Goal: Information Seeking & Learning: Stay updated

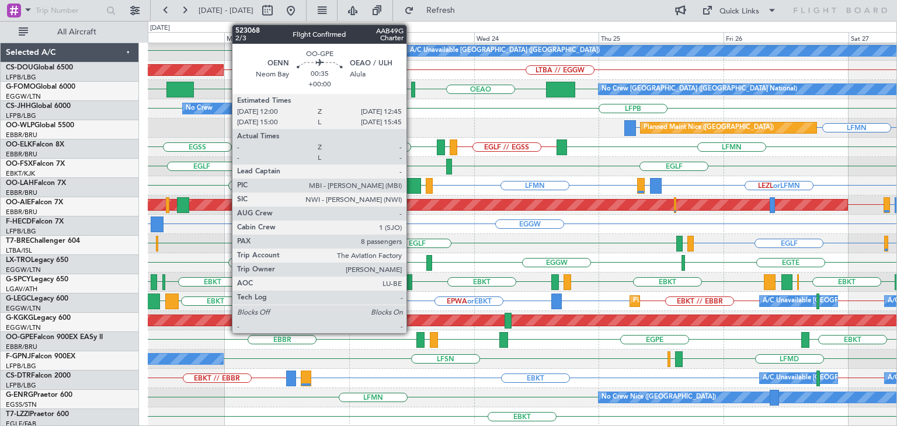
scroll to position [252, 0]
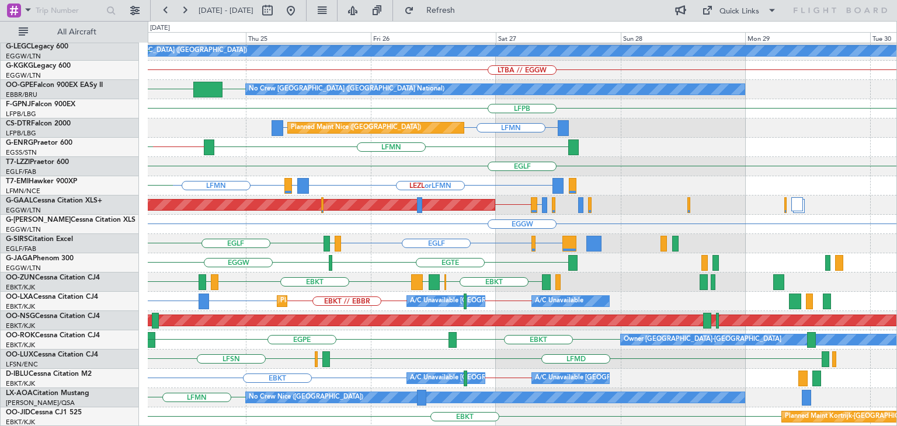
click at [364, 284] on div "LGIO // LGAV A/C Unavailable [GEOGRAPHIC_DATA] ([GEOGRAPHIC_DATA]) EGGW LTBA //…" at bounding box center [522, 109] width 749 height 636
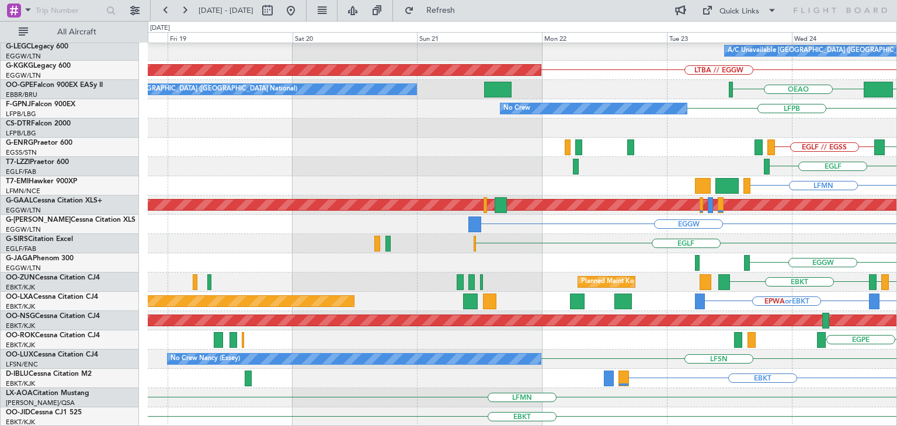
click at [896, 333] on div "LGIO // LGAV A/C Unavailable [GEOGRAPHIC_DATA] ([GEOGRAPHIC_DATA]) LTBA // EGGW…" at bounding box center [448, 223] width 897 height 405
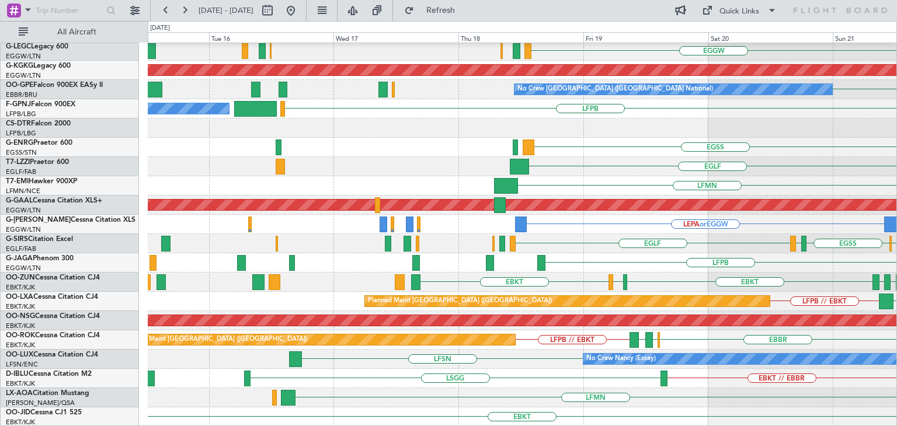
click at [801, 246] on div "EGLF [GEOGRAPHIC_DATA] [GEOGRAPHIC_DATA] [GEOGRAPHIC_DATA]" at bounding box center [522, 243] width 749 height 19
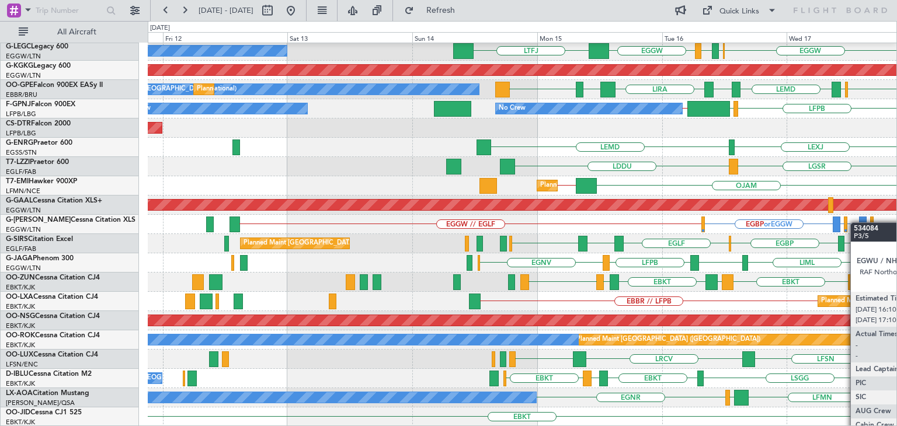
click at [863, 223] on div "HESX Unplanned Maint [GEOGRAPHIC_DATA] ([PERSON_NAME] Intl) EGGW [GEOGRAPHIC_DA…" at bounding box center [522, 109] width 749 height 636
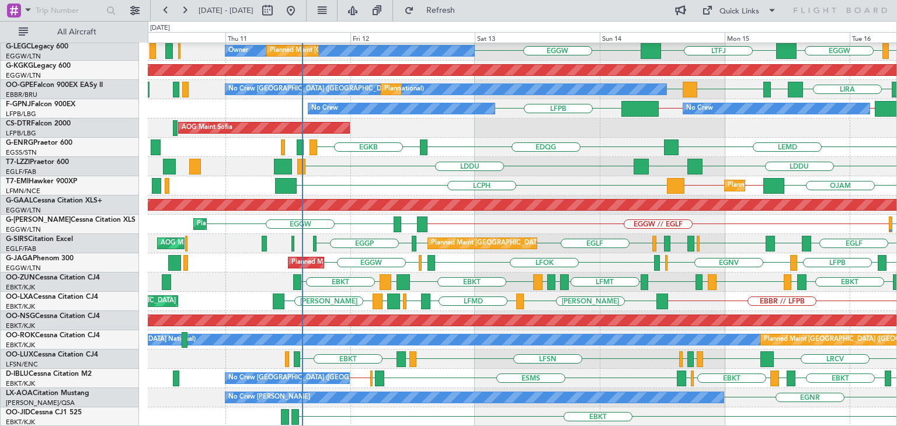
click at [531, 34] on div "EDDF Unplanned Maint [GEOGRAPHIC_DATA] ([PERSON_NAME] Intl) HESX Owner EGGW Pla…" at bounding box center [448, 223] width 897 height 405
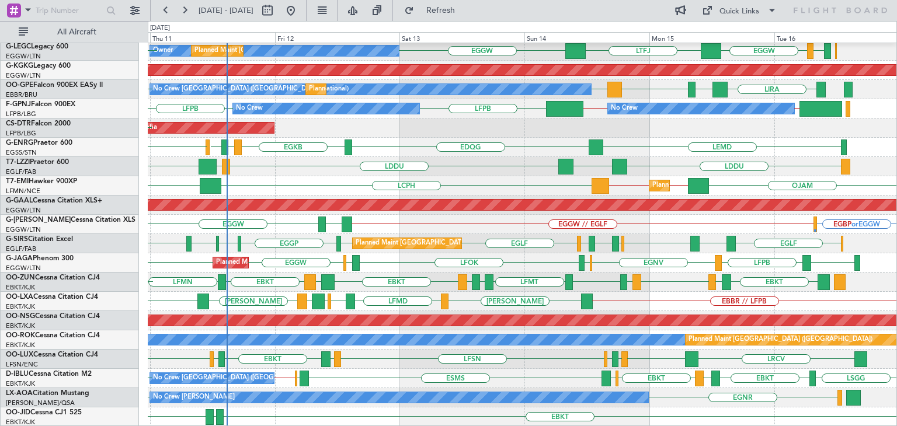
click at [530, 297] on div "EBBR // LFPB [PERSON_NAME] LFMD EBKT [GEOGRAPHIC_DATA] [PERSON_NAME] [GEOGRAPHI…" at bounding box center [522, 301] width 749 height 19
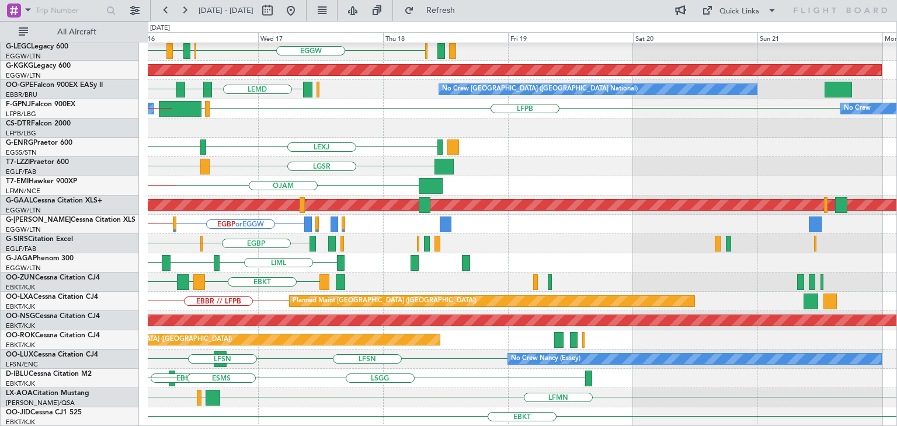
click at [131, 107] on div "HESX EGGW [GEOGRAPHIC_DATA] EGPD EGGW A/C Unavailable [GEOGRAPHIC_DATA] ([GEOGR…" at bounding box center [448, 223] width 897 height 405
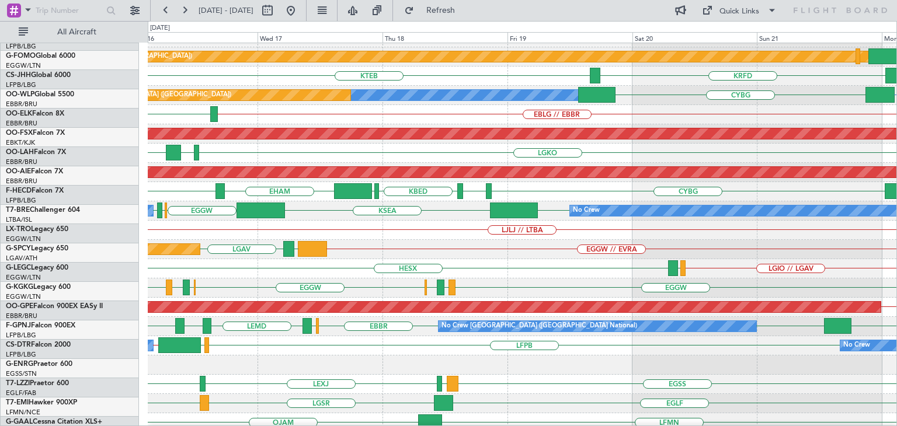
scroll to position [0, 0]
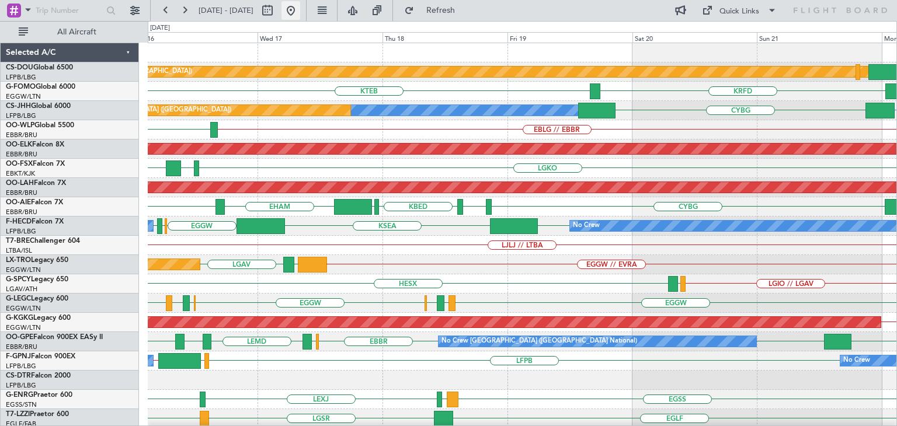
click at [300, 12] on button at bounding box center [290, 10] width 19 height 19
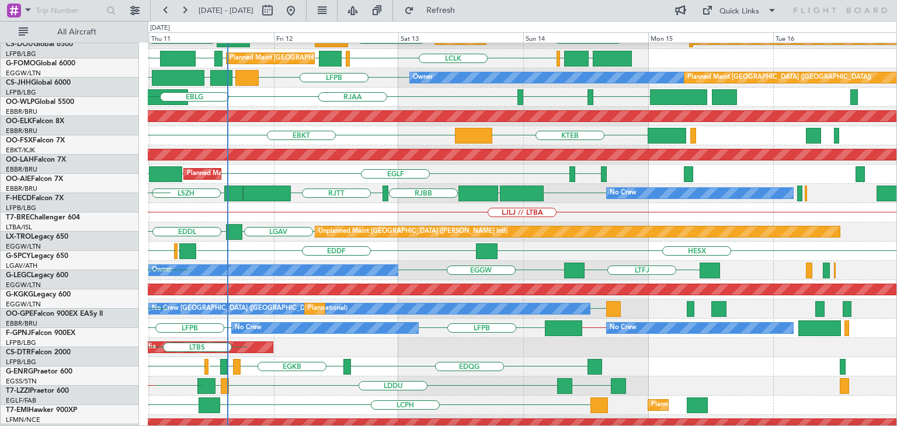
scroll to position [34, 0]
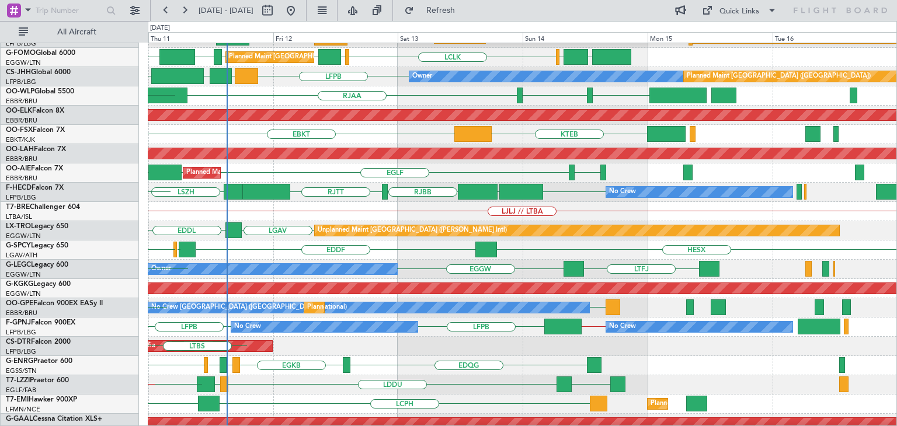
click at [329, 221] on div "LGAV EDDL Unplanned Maint [GEOGRAPHIC_DATA] ([PERSON_NAME] Intl)" at bounding box center [522, 230] width 749 height 19
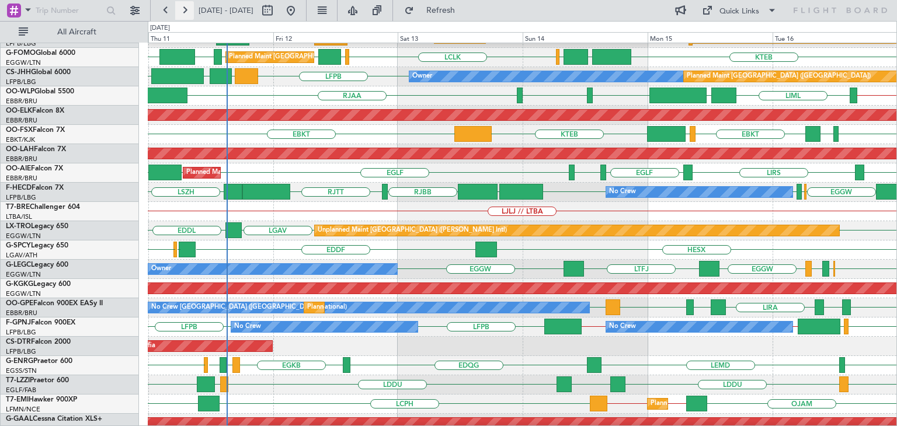
click at [183, 11] on button at bounding box center [184, 10] width 19 height 19
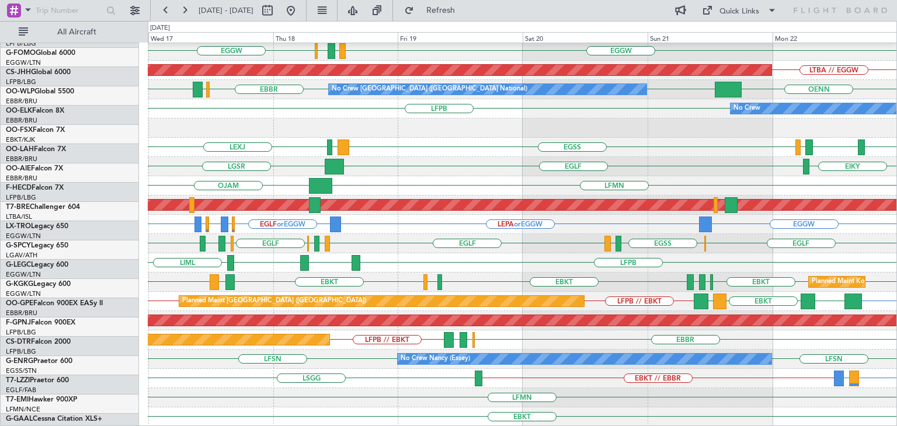
scroll to position [252, 0]
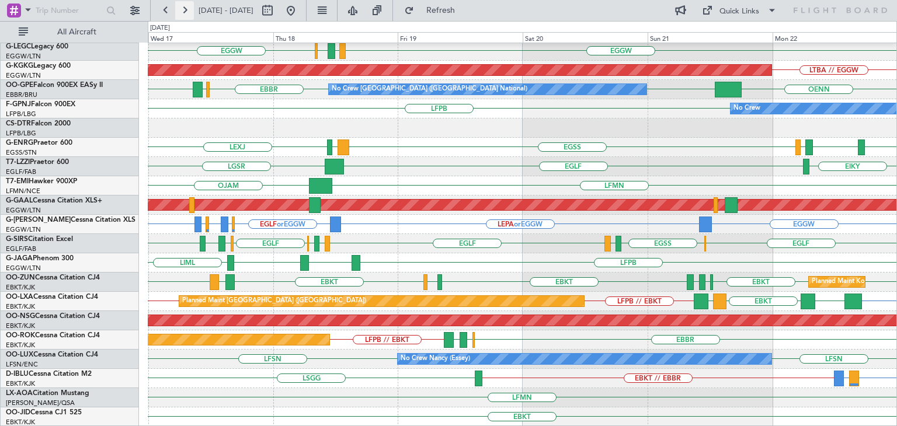
click at [180, 5] on button at bounding box center [184, 10] width 19 height 19
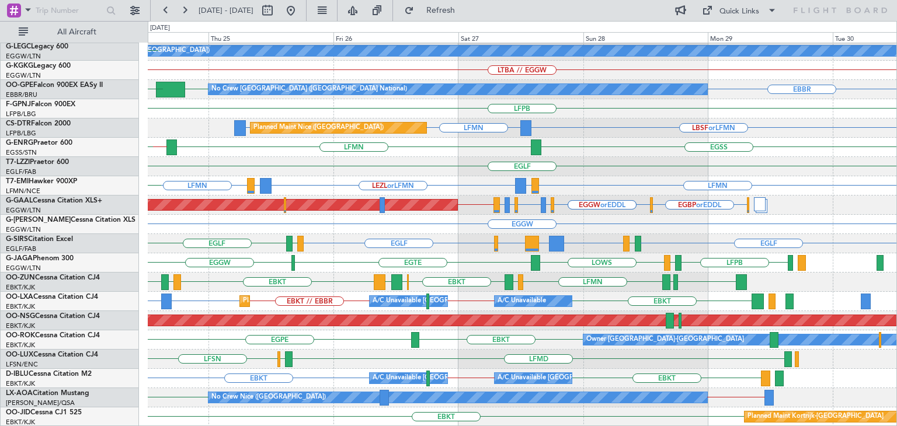
click at [332, 353] on div "LFSN LFMD ELLX" at bounding box center [522, 359] width 749 height 19
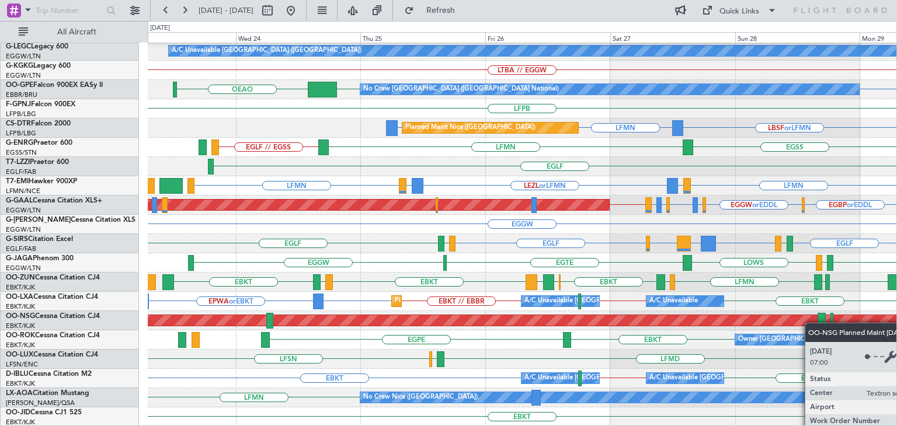
click at [810, 323] on div "LGIO // LGAV A/C Unavailable [GEOGRAPHIC_DATA] ([GEOGRAPHIC_DATA]) LTBA // EGGW…" at bounding box center [522, 109] width 749 height 636
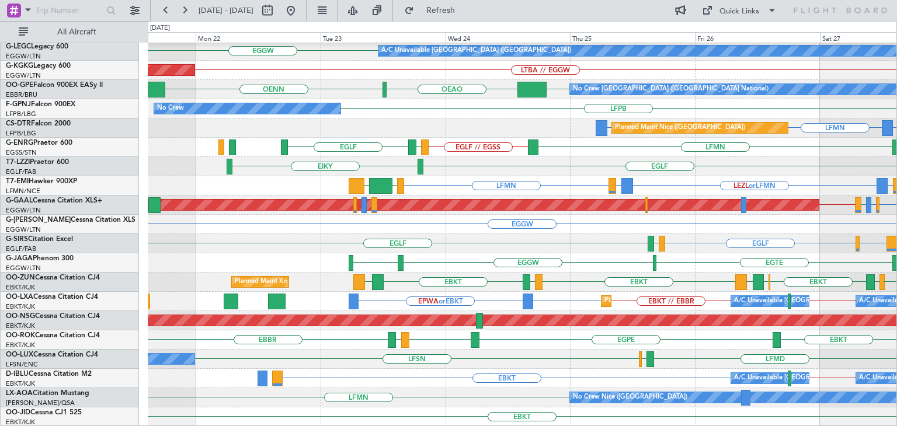
click at [589, 312] on div "LGIO // LGAV A/C Unavailable [GEOGRAPHIC_DATA] ([GEOGRAPHIC_DATA]) EGGW LTBA //…" at bounding box center [522, 109] width 749 height 636
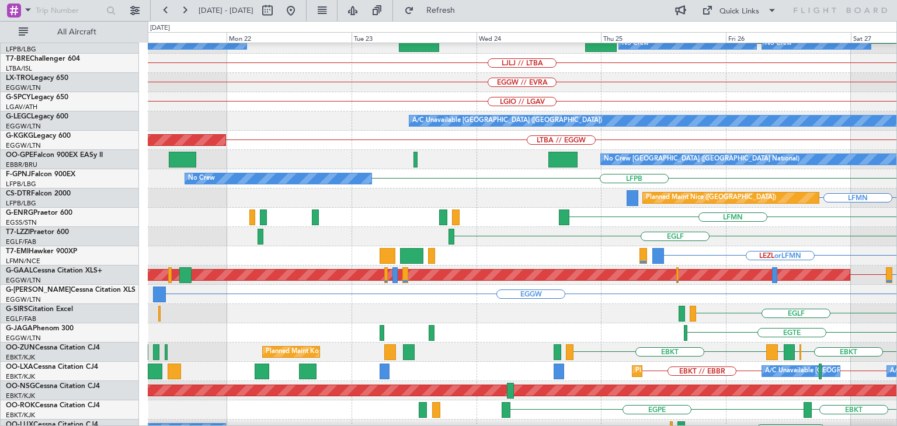
click at [896, 231] on div "EGLF [GEOGRAPHIC_DATA] Planned Maint [GEOGRAPHIC_DATA] ([GEOGRAPHIC_DATA]) LFPB…" at bounding box center [448, 223] width 897 height 405
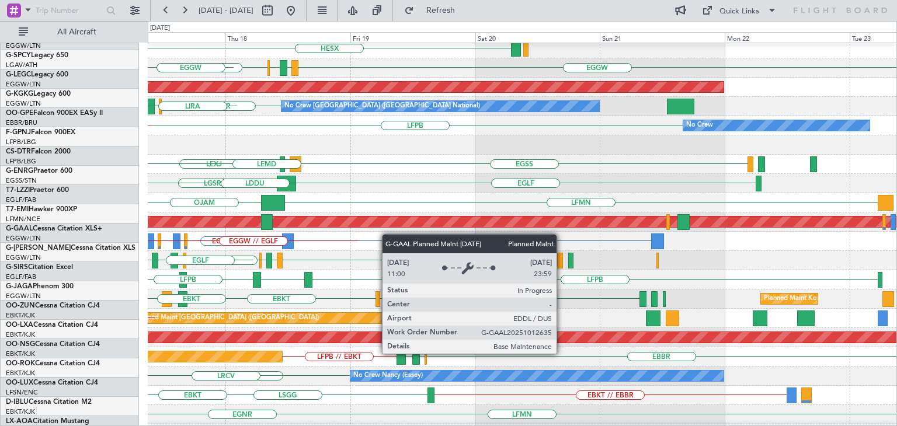
scroll to position [235, 0]
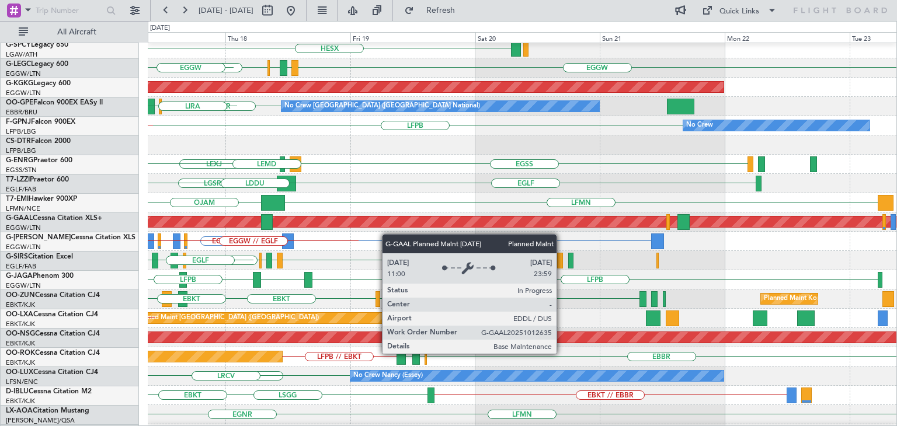
click at [341, 222] on div "Planned Maint Dusseldorf" at bounding box center [374, 222] width 1948 height 11
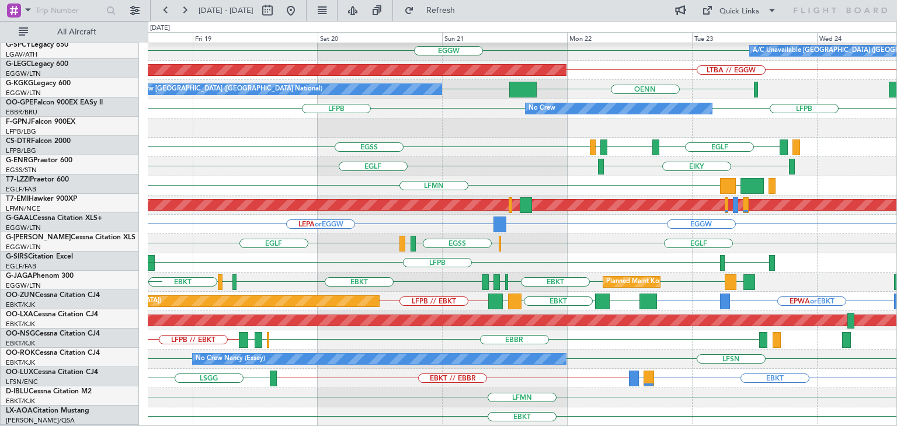
scroll to position [252, 0]
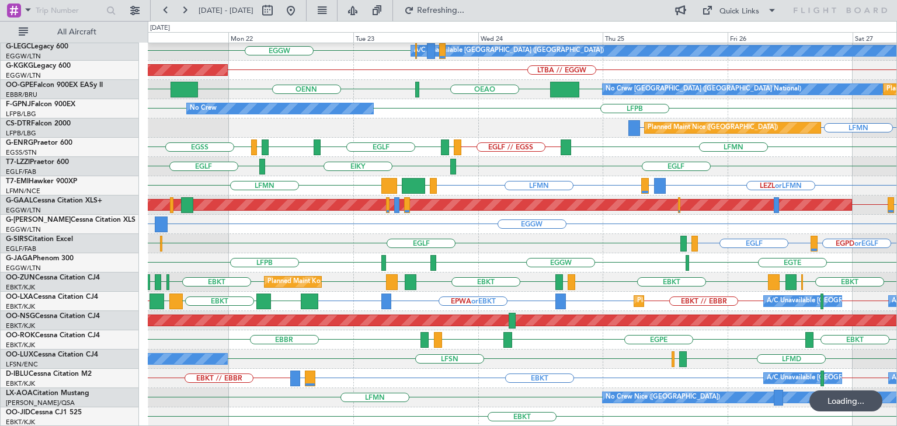
click at [201, 210] on div "LGIO // LGAV EGGW A/C Unavailable [GEOGRAPHIC_DATA] ([GEOGRAPHIC_DATA]) LTBA //…" at bounding box center [522, 109] width 749 height 636
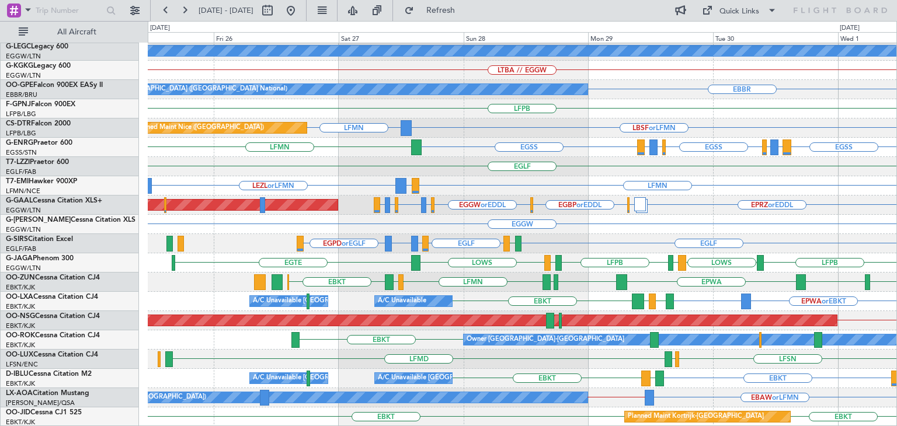
click at [591, 113] on div "LGIO // LGAV A/C Unavailable [GEOGRAPHIC_DATA] ([GEOGRAPHIC_DATA]) LTBA // EGGW…" at bounding box center [522, 109] width 749 height 636
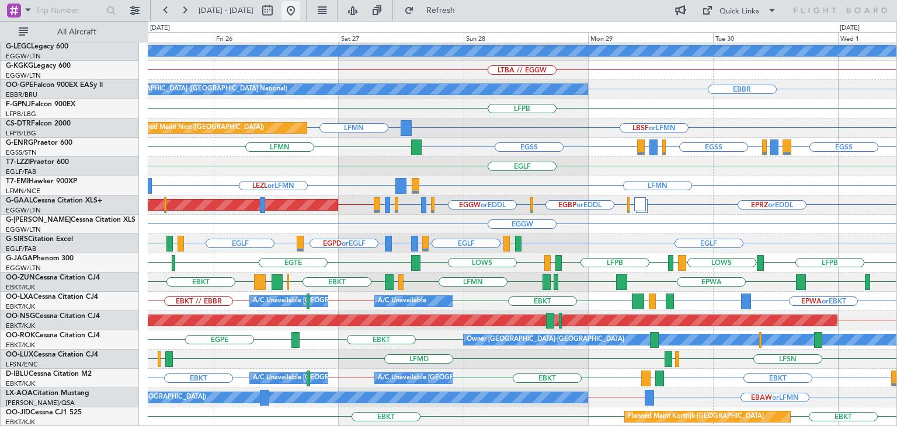
click at [300, 15] on button at bounding box center [290, 10] width 19 height 19
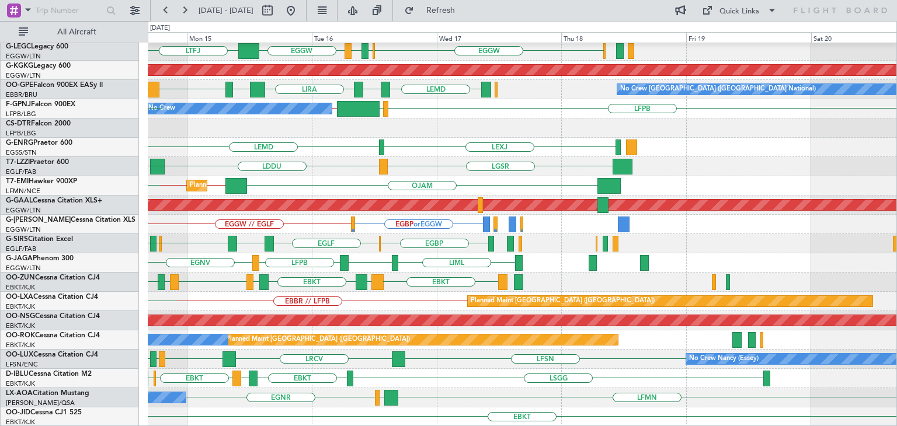
click at [314, 214] on div "HESX EDDF EGGW [GEOGRAPHIC_DATA] EGPD EGGW LTFJ EGGW AOG Maint [GEOGRAPHIC_DATA…" at bounding box center [522, 109] width 749 height 636
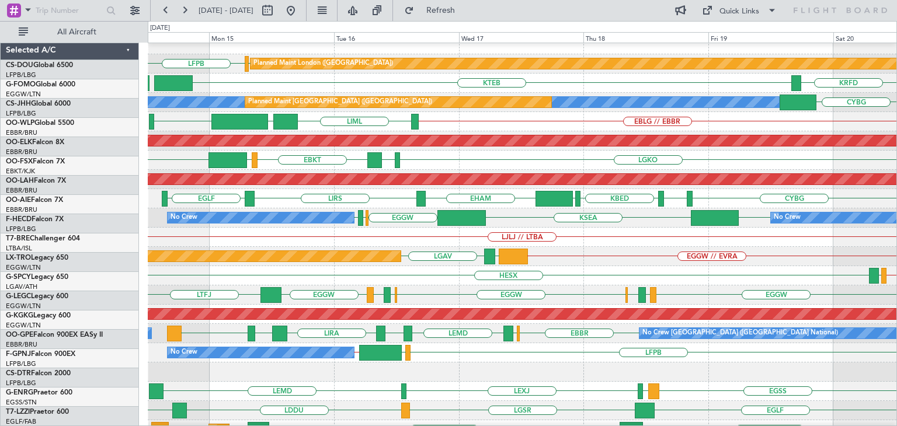
scroll to position [8, 0]
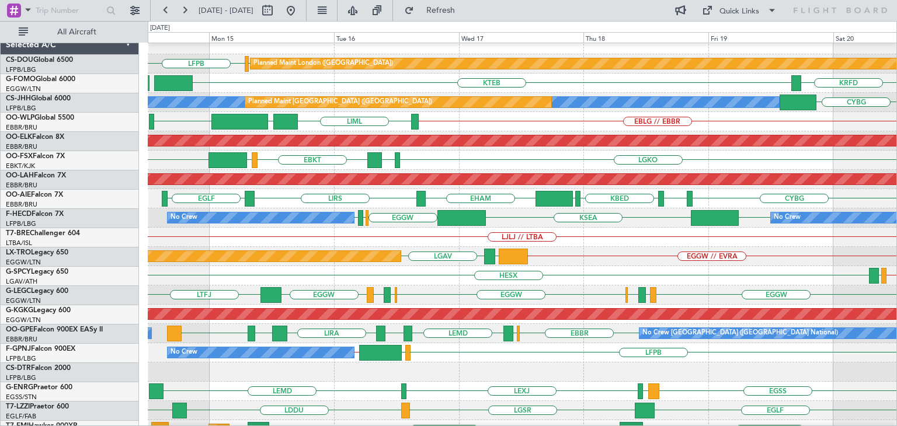
click at [610, 325] on div "No Crew [GEOGRAPHIC_DATA] ([GEOGRAPHIC_DATA] National) [GEOGRAPHIC_DATA] ELLX L…" at bounding box center [522, 333] width 749 height 19
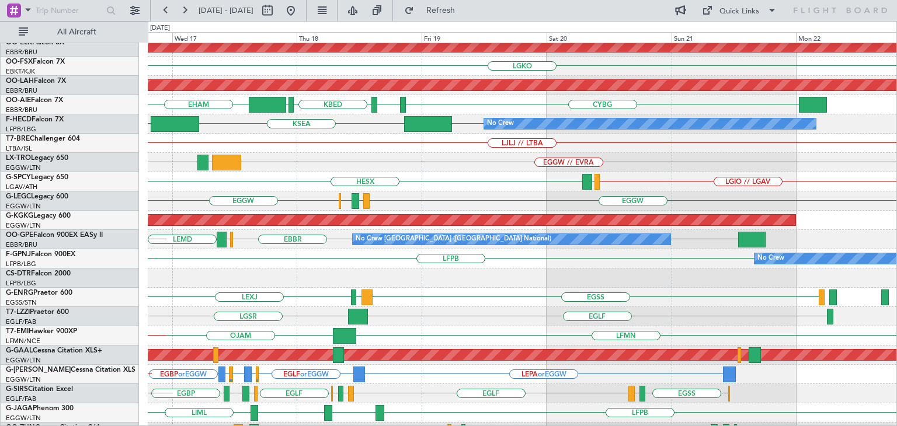
scroll to position [103, 0]
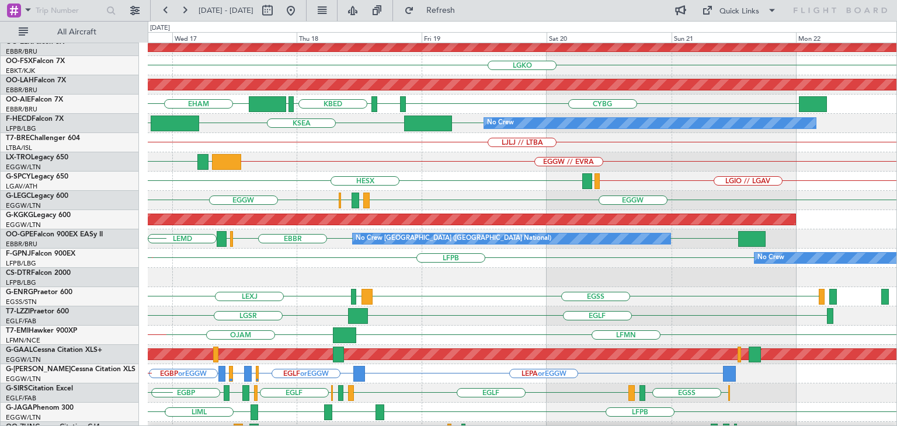
click at [316, 266] on div "LFPB No Crew LFPB // UCFM [GEOGRAPHIC_DATA] No Crew" at bounding box center [522, 258] width 749 height 19
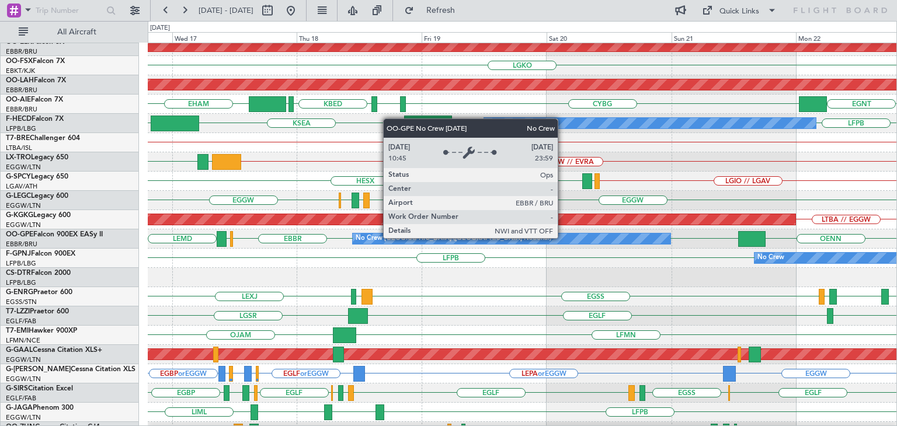
click at [563, 237] on div "No Crew [GEOGRAPHIC_DATA] ([GEOGRAPHIC_DATA] National)" at bounding box center [512, 239] width 318 height 11
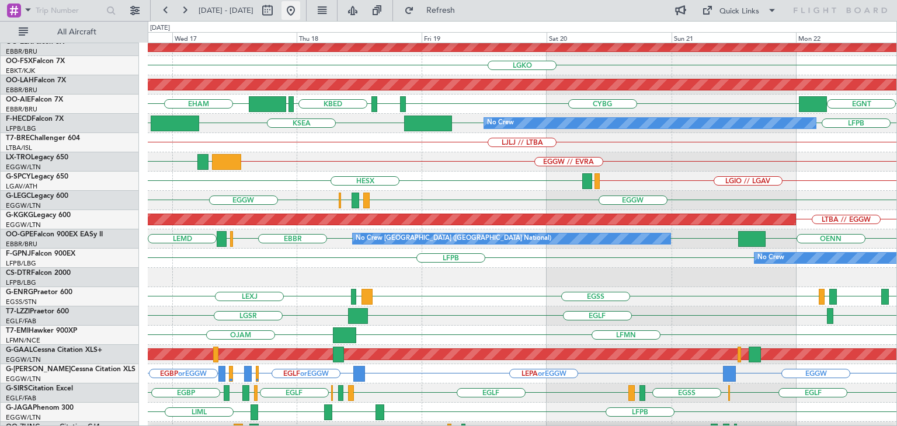
click at [300, 15] on button at bounding box center [290, 10] width 19 height 19
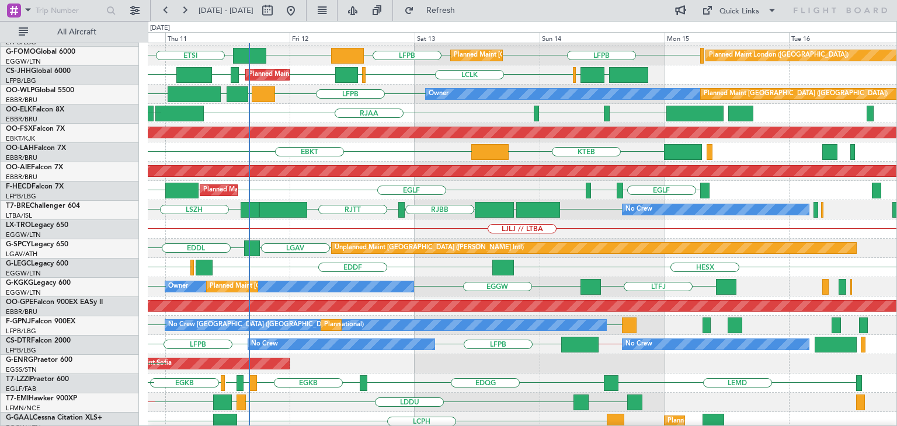
scroll to position [14, 0]
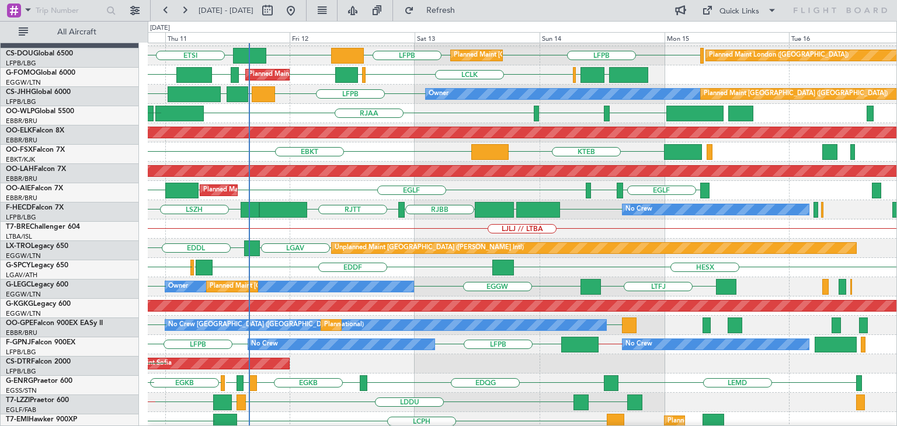
click at [222, 284] on div "Planned Maint [GEOGRAPHIC_DATA] ([GEOGRAPHIC_DATA])" at bounding box center [302, 287] width 184 height 18
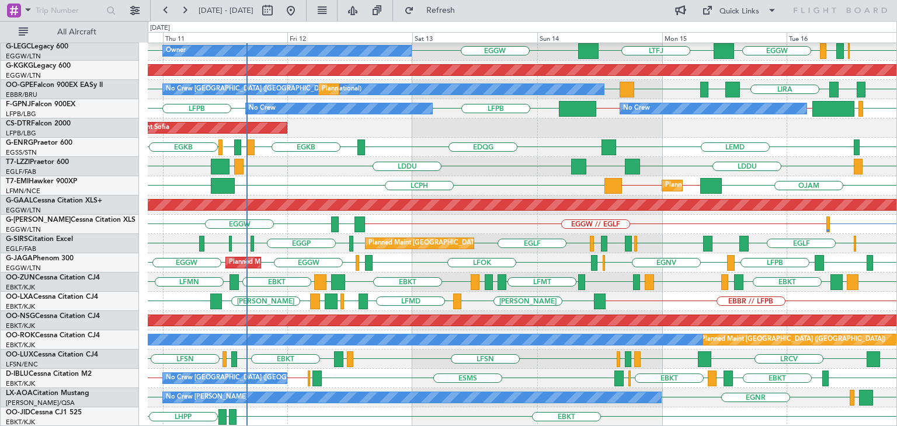
scroll to position [252, 0]
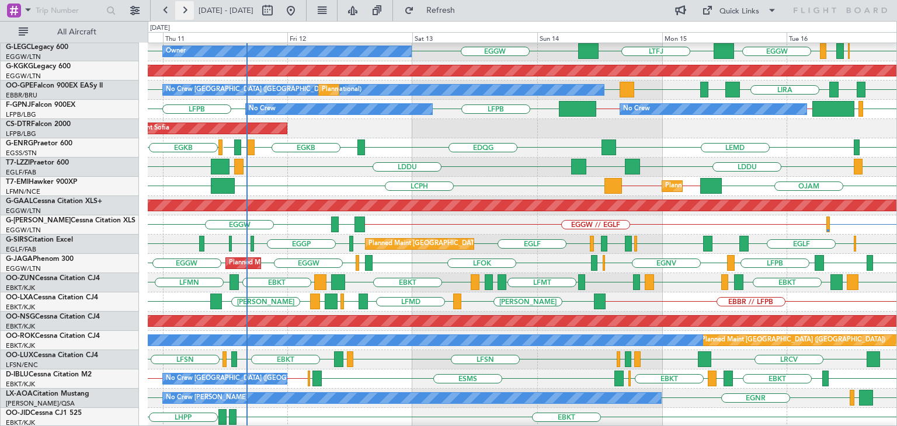
click at [187, 13] on button at bounding box center [184, 10] width 19 height 19
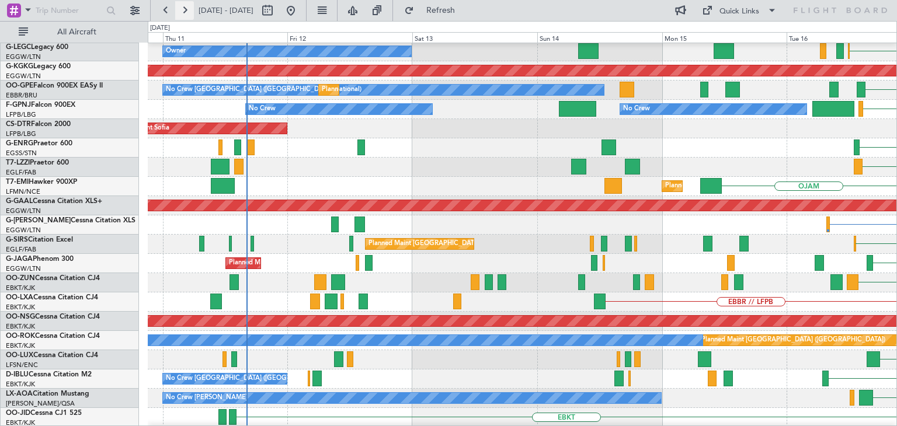
click at [187, 13] on button at bounding box center [184, 10] width 19 height 19
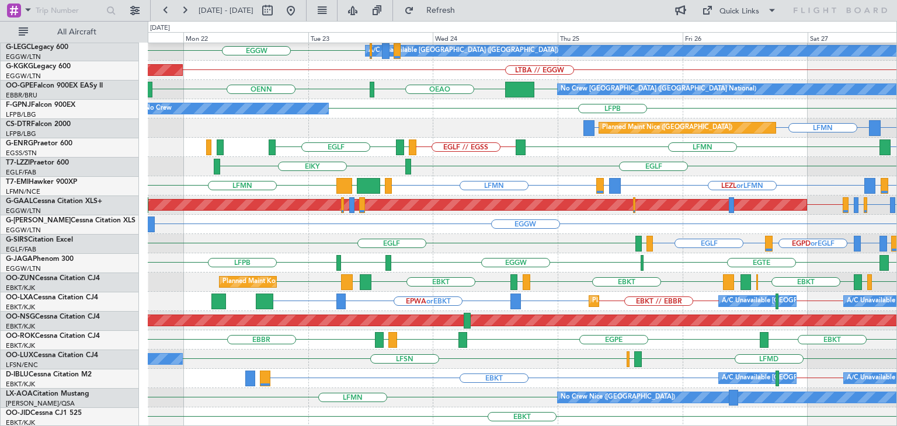
scroll to position [252, 0]
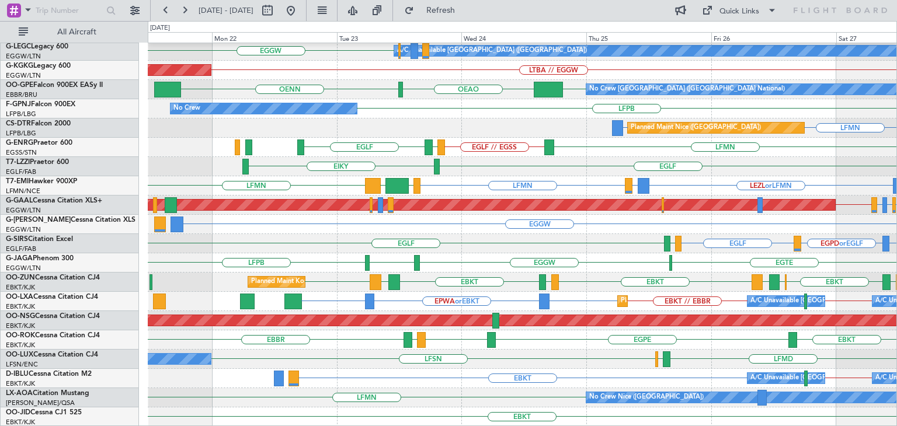
click at [420, 357] on div "LGIO // LGAV EGGW A/C Unavailable [GEOGRAPHIC_DATA] ([GEOGRAPHIC_DATA]) LTBA //…" at bounding box center [522, 109] width 749 height 636
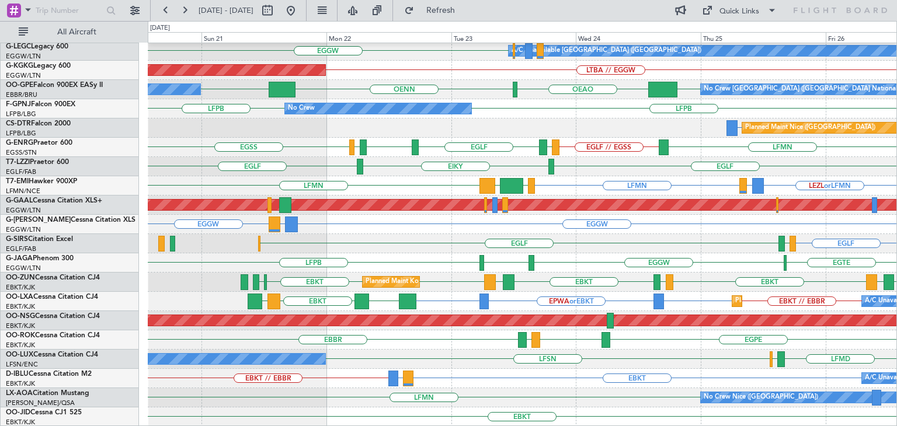
click at [378, 384] on div "LGIO // LGAV A/C Unavailable [GEOGRAPHIC_DATA] ([GEOGRAPHIC_DATA]) EGGW AOG Mai…" at bounding box center [522, 109] width 749 height 636
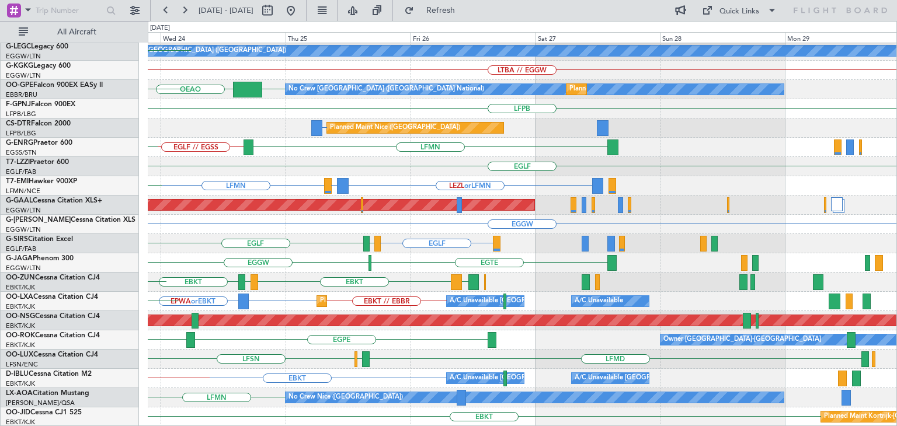
click at [166, 266] on div "LGIO // LGAV A/C Unavailable [GEOGRAPHIC_DATA] ([GEOGRAPHIC_DATA]) EGGW LTBA //…" at bounding box center [522, 109] width 749 height 636
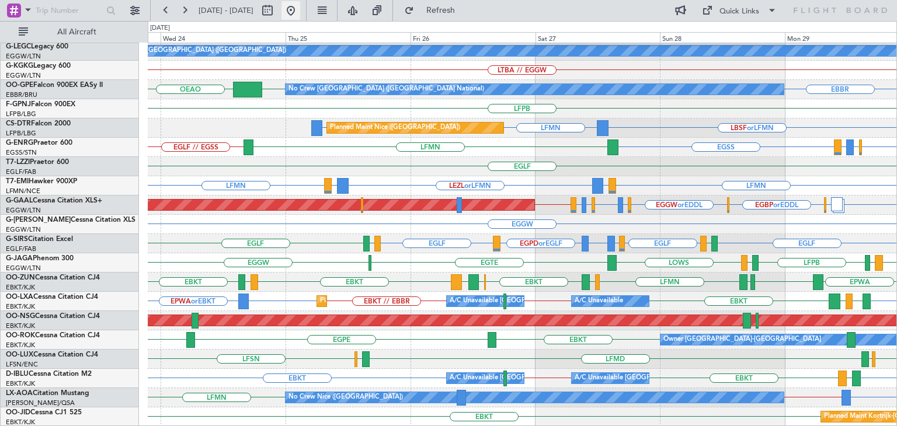
click at [300, 15] on button at bounding box center [290, 10] width 19 height 19
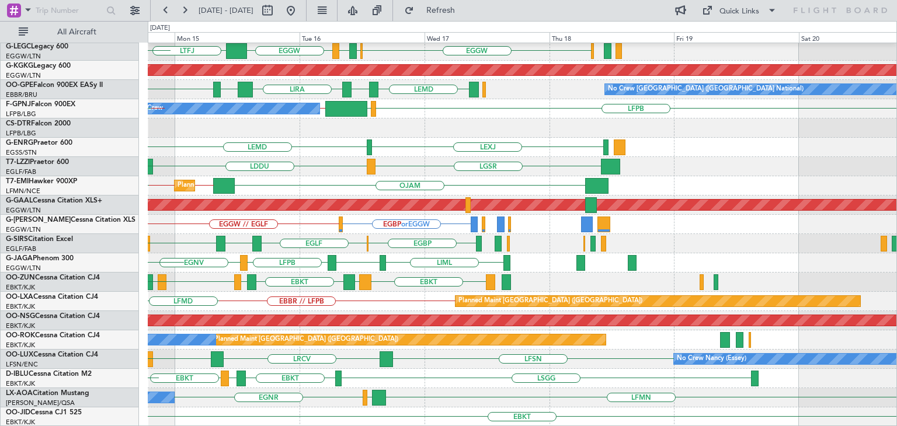
click at [201, 197] on div "HESX EDDF EGGW EGWU EGPD EGGW LTFJ EGGW AOG Maint Istanbul (Ataturk) LEMD LFPB …" at bounding box center [522, 109] width 749 height 636
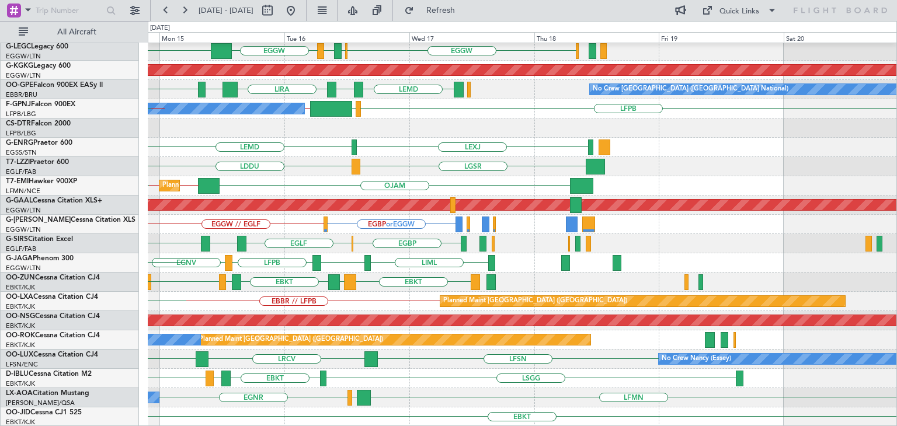
click at [215, 170] on div "HESX EDDF EGGW [GEOGRAPHIC_DATA] EGPD EGGW LTFJ EGGW AOG Maint [GEOGRAPHIC_DATA…" at bounding box center [522, 109] width 749 height 636
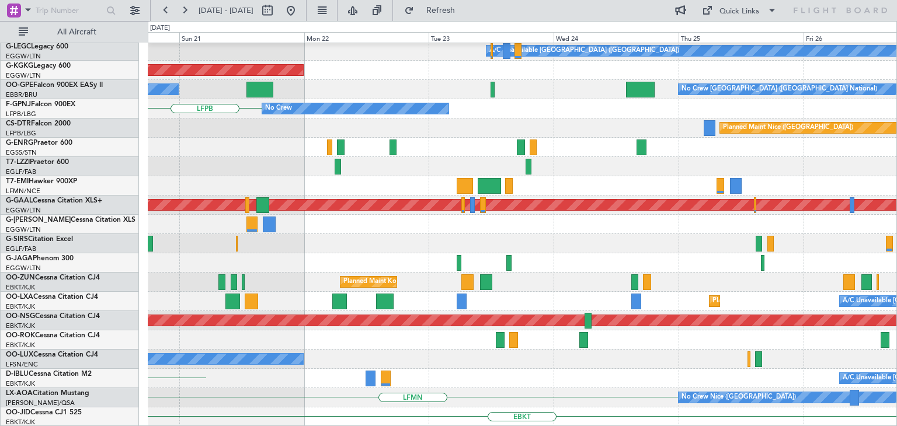
click at [238, 144] on div "HESX A/C Unavailable London (Luton) AOG Maint Istanbul (Ataturk) No Crew Brusse…" at bounding box center [522, 109] width 749 height 636
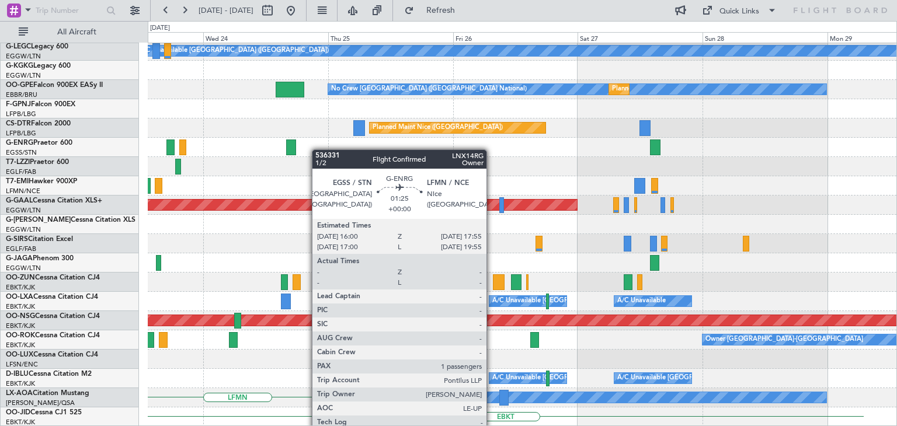
click at [269, 147] on div "A/C Unavailable London (Luton) No Crew Brussels (Brussels National) Planned Mai…" at bounding box center [522, 109] width 749 height 636
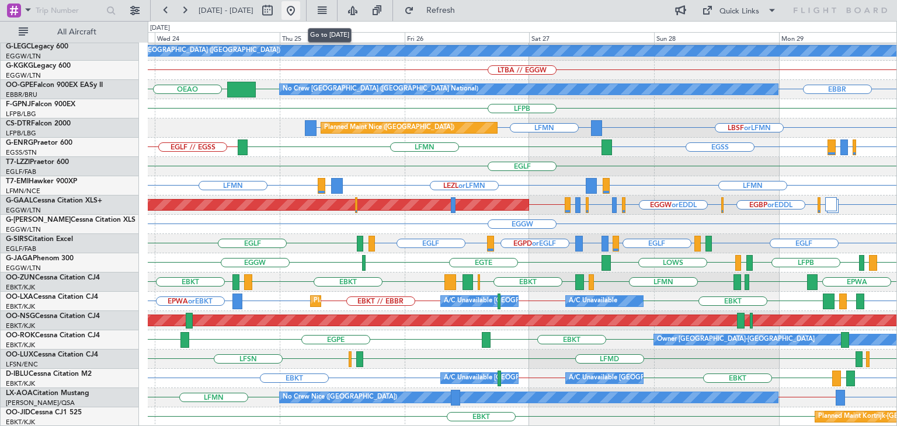
click at [300, 10] on button at bounding box center [290, 10] width 19 height 19
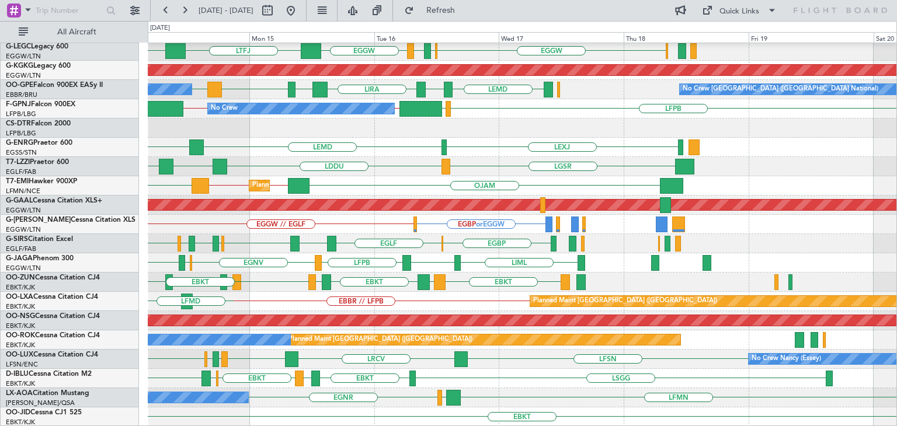
click at [315, 271] on div "HESX EDDF EGGW EGWU EGPD EGGW LTFJ EGGW Owner AOG Maint Istanbul (Ataturk) LEMD…" at bounding box center [522, 109] width 749 height 636
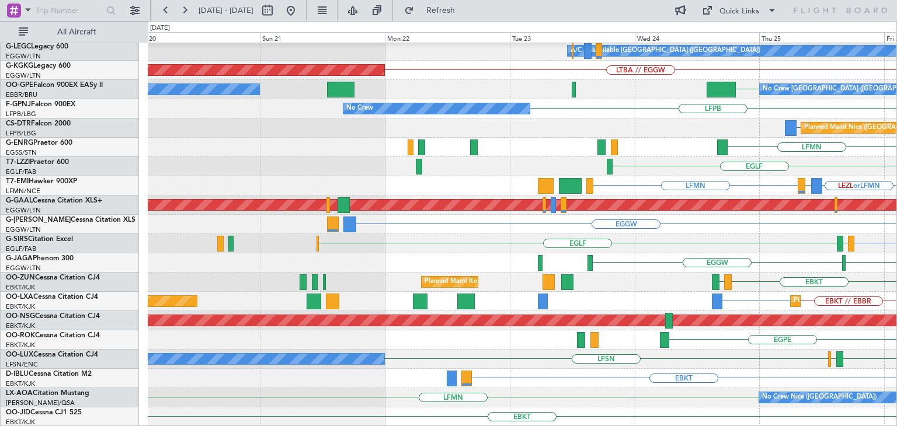
click at [896, 103] on div "LGIO // LGAV A/C Unavailable London (Luton) LTBA // EGGW AOG Maint Istanbul (At…" at bounding box center [448, 223] width 897 height 405
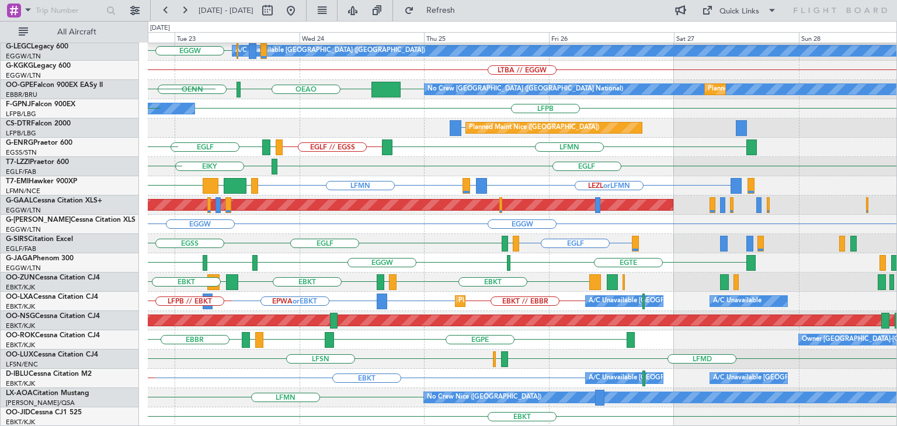
click at [238, 337] on div "LGIO // LGAV A/C Unavailable London (Luton) EGGW LTBA // EGGW AOG Maint Istanbu…" at bounding box center [522, 109] width 749 height 636
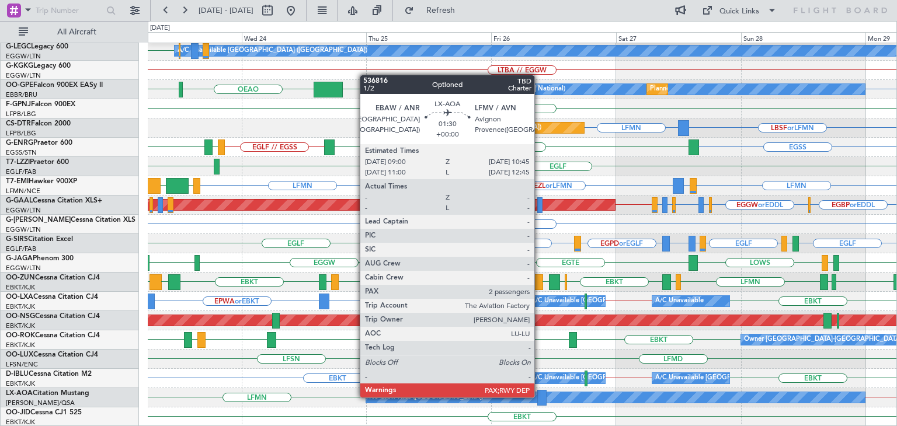
click at [540, 396] on div at bounding box center [541, 398] width 9 height 16
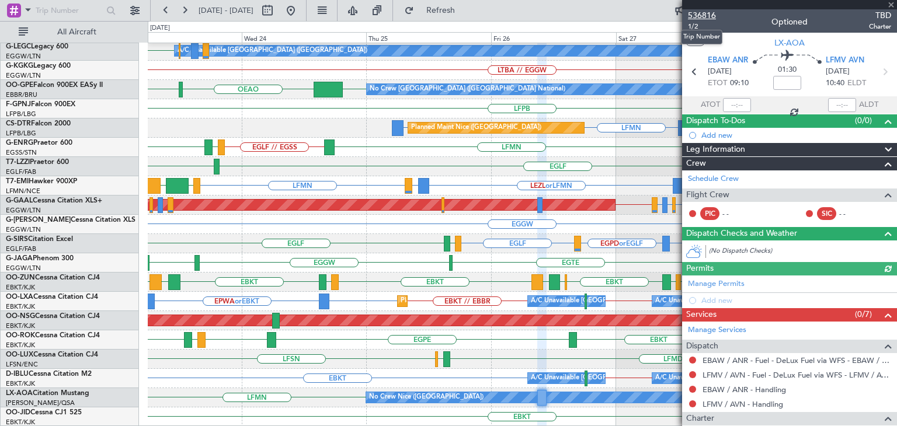
click at [701, 15] on span "536816" at bounding box center [702, 15] width 28 height 12
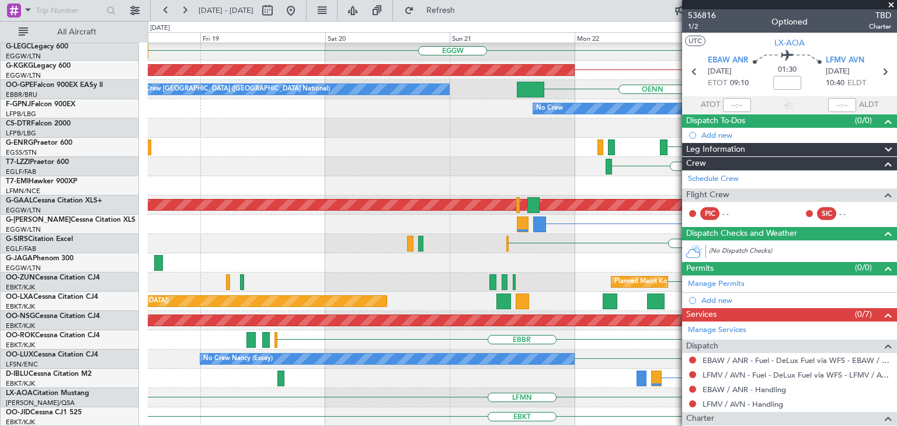
click at [896, 139] on fb-app "23 Sep 2025 - 29 Sep 2025 Refresh Quick Links All Aircraft LGIO // LGAV EGGW A/…" at bounding box center [448, 217] width 897 height 417
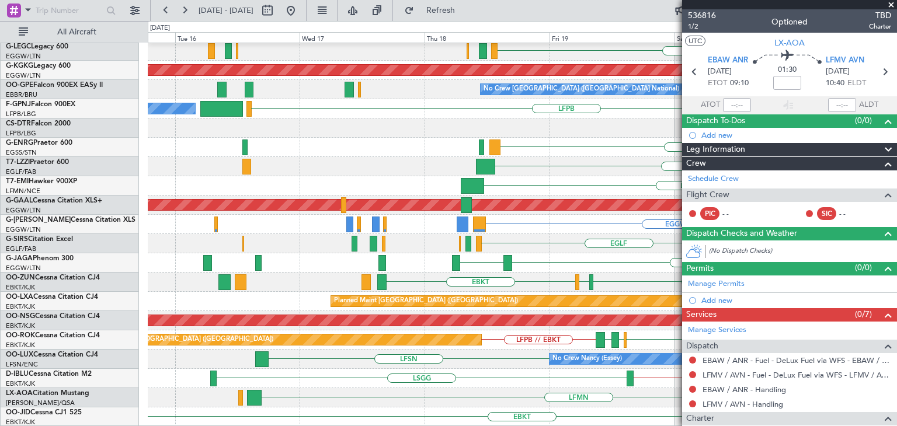
click at [712, 101] on fb-app "18 Sep 2025 - 24 Sep 2025 Refresh Quick Links All Aircraft LGIO // LGAV LGMK HE…" at bounding box center [448, 217] width 897 height 417
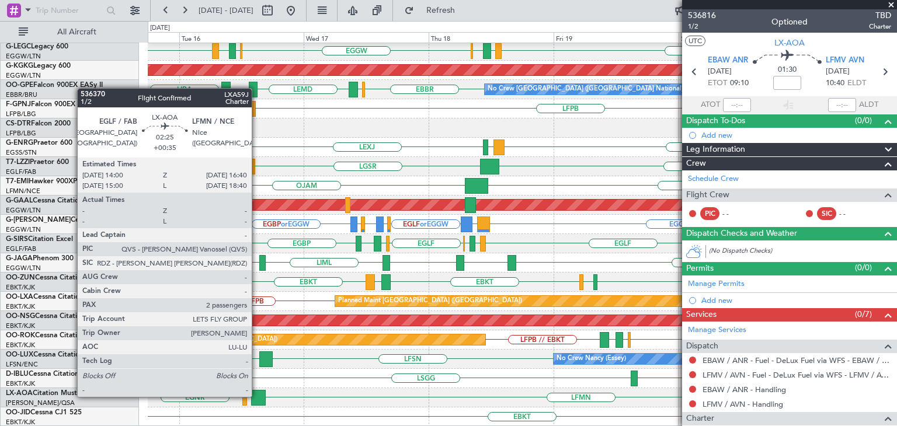
click at [257, 396] on div at bounding box center [258, 398] width 14 height 16
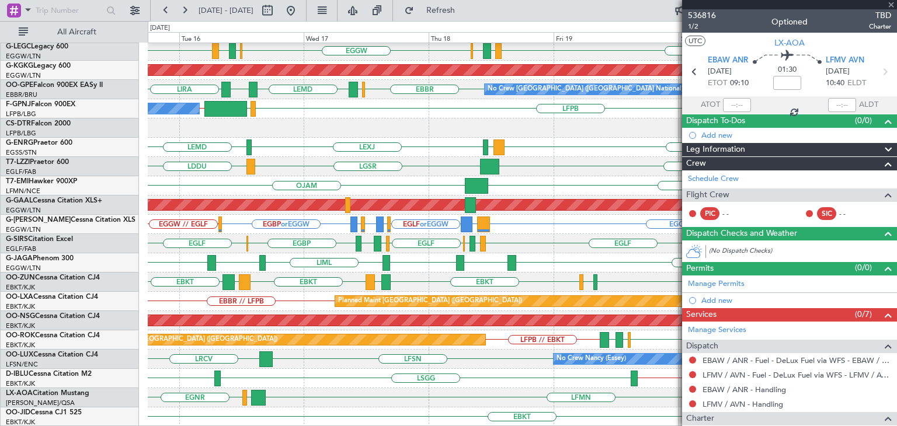
type input "+00:35"
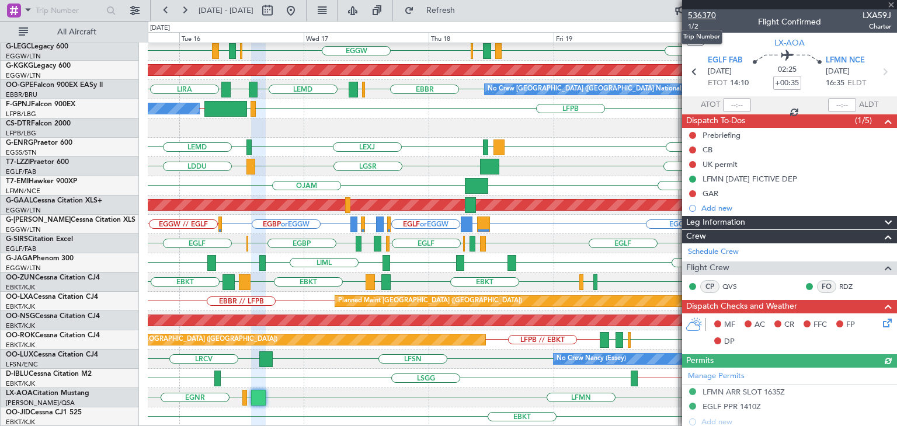
click at [706, 14] on span "536370" at bounding box center [702, 15] width 28 height 12
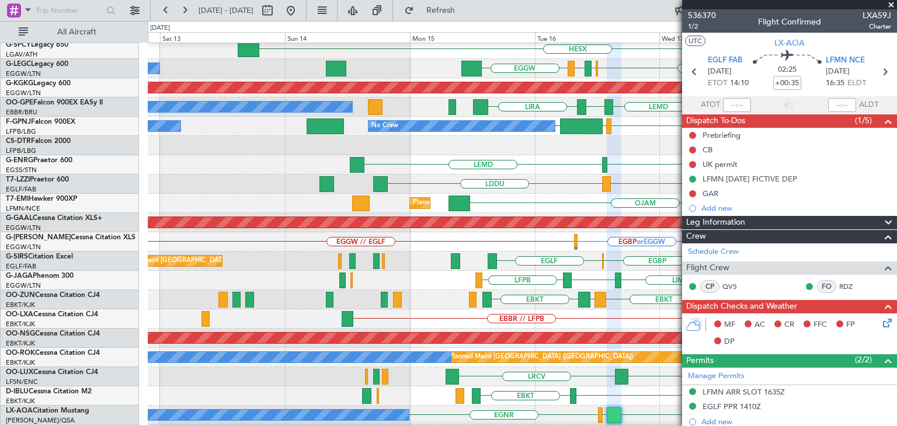
click at [656, 267] on div "EGLF EGPK EGSS EGLF EGWU EGPD EGBP EGLF Planned Maint London (Farnborough)" at bounding box center [522, 261] width 749 height 19
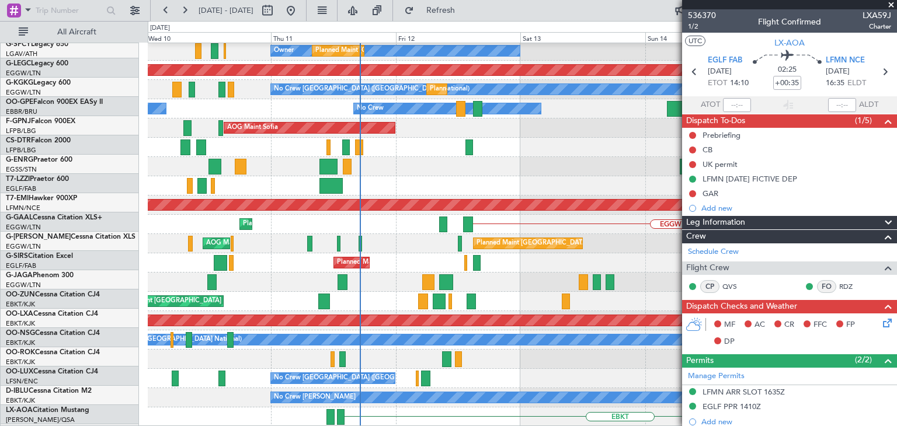
click at [655, 225] on div "EGGW // EGLF Planned Maint London (Luton) EGPD or EGGW EGBP or EGGW EGQS or EGGW" at bounding box center [522, 224] width 749 height 19
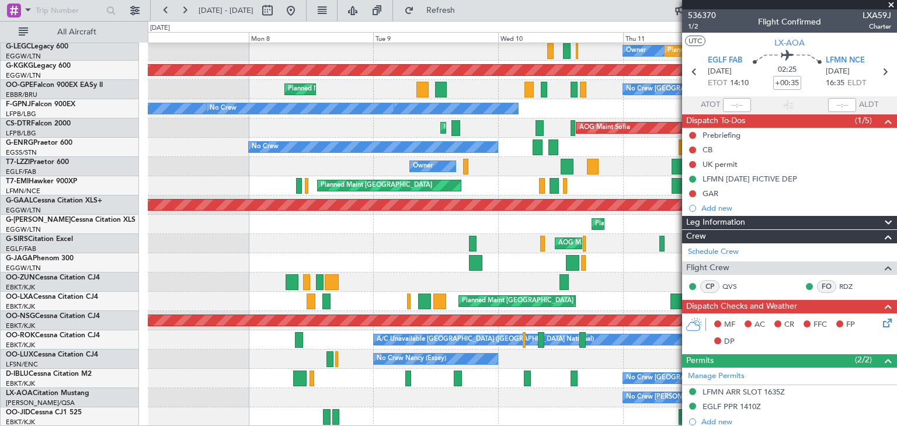
click at [617, 215] on div "Unplanned Maint Athens (Eleftherios Venizelos Intl) HESX Owner Planned Maint Lo…" at bounding box center [522, 109] width 749 height 636
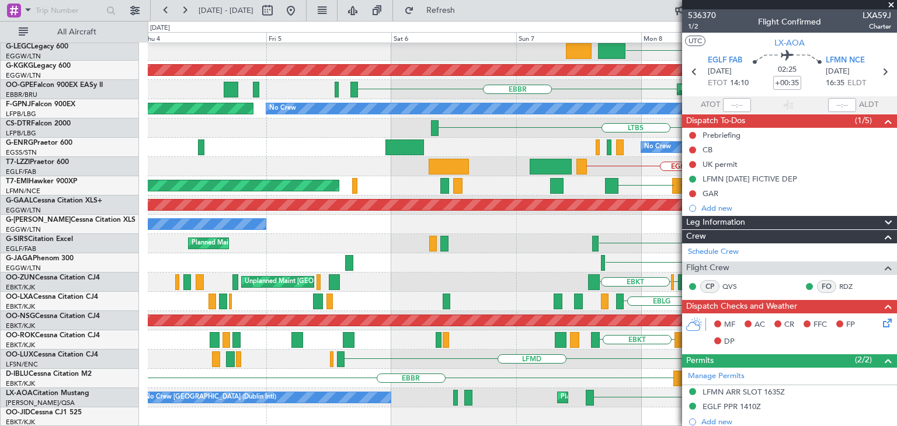
click at [650, 342] on div "LGIO LGAV Unplanned Maint Athens (Eleftherios Venizelos Intl) LGAV LGMK EDDF EG…" at bounding box center [522, 109] width 749 height 636
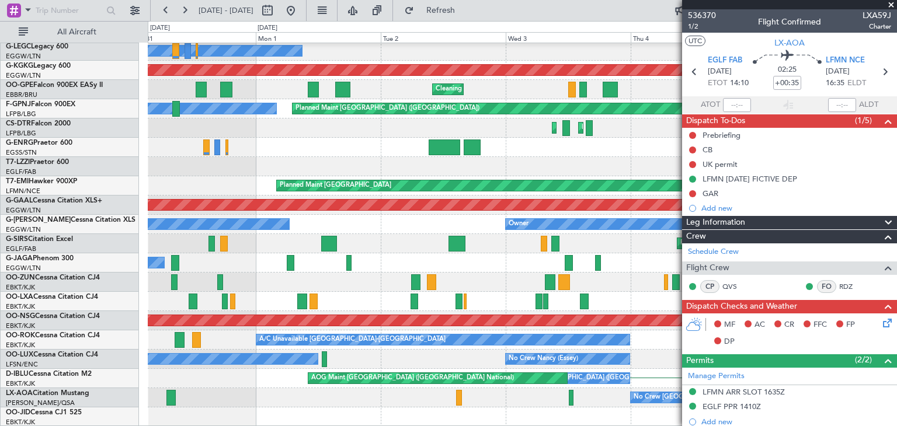
click at [893, 273] on fb-app "04 Sep 2025 - 10 Sep 2025 Refresh Quick Links All Aircraft LGIO Cleaning Athens…" at bounding box center [448, 217] width 897 height 417
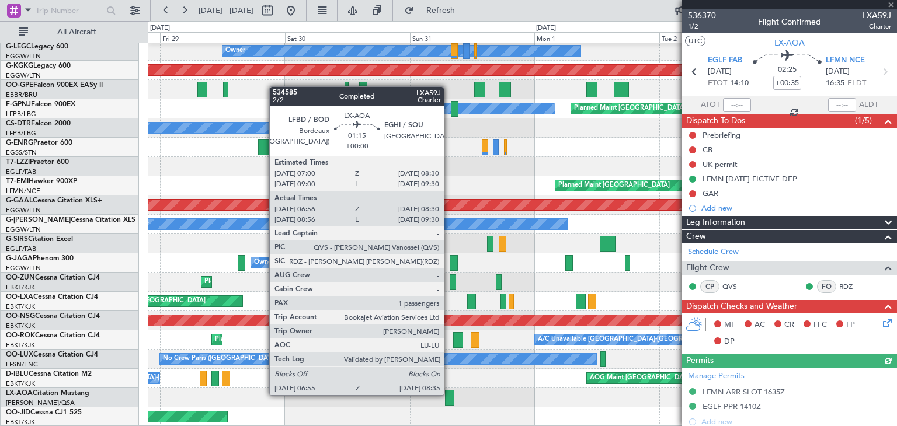
click at [449, 394] on div at bounding box center [449, 398] width 9 height 16
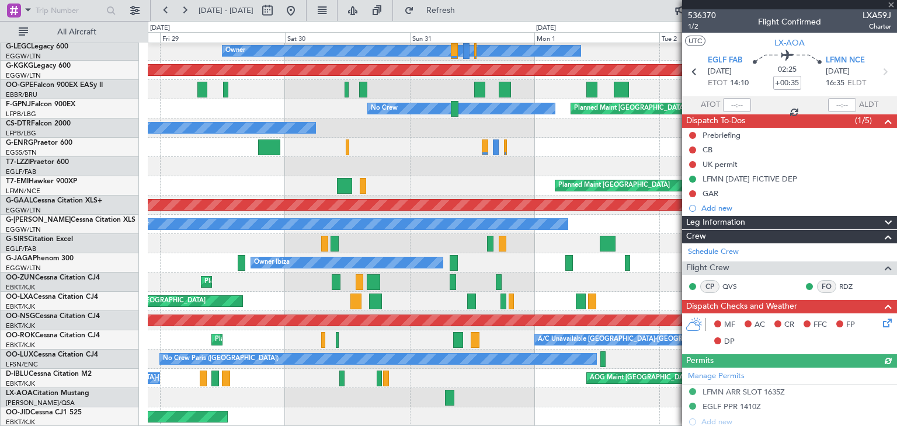
type input "07:06"
type input "08:25"
type input "1"
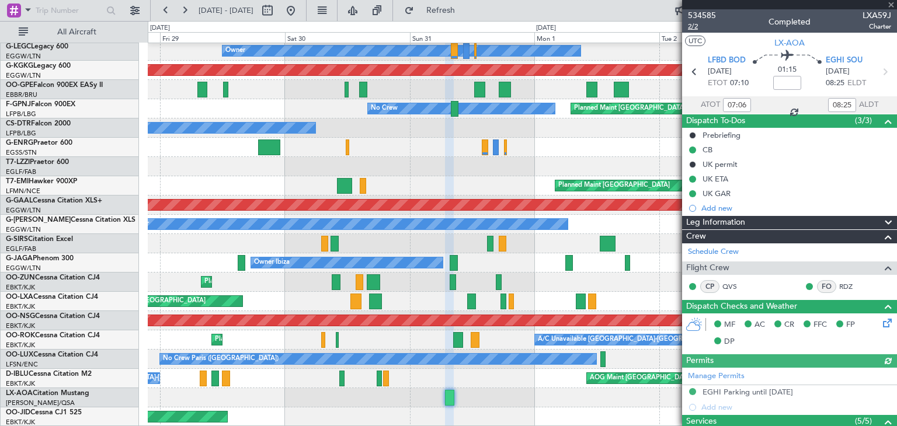
type input "09:06"
type input "09:25"
type input "07:06"
type input "08:25"
click at [701, 15] on span "534585" at bounding box center [702, 15] width 28 height 12
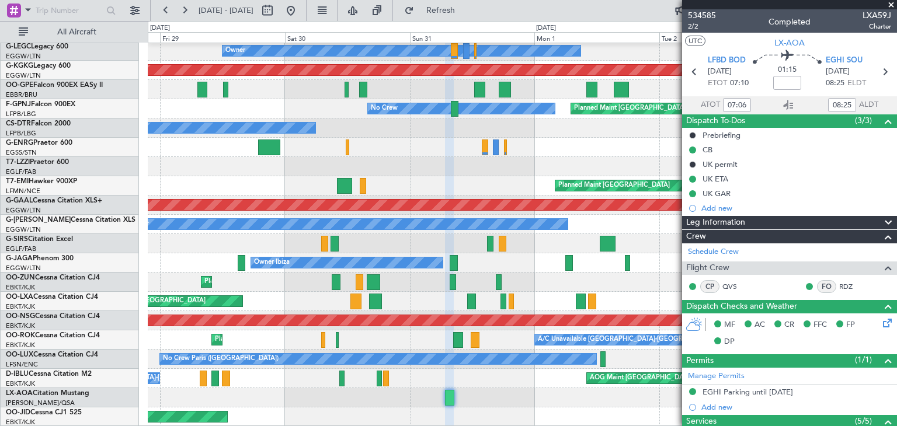
click at [891, 6] on span at bounding box center [891, 5] width 12 height 11
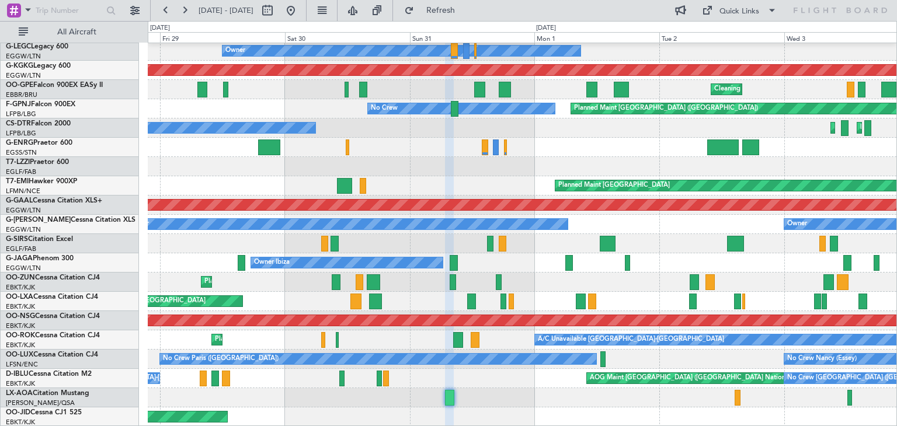
type input "0"
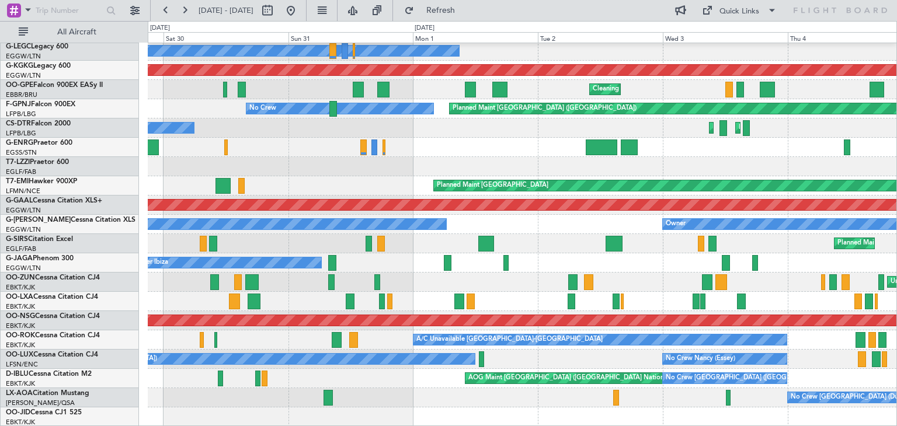
click at [433, 120] on div "LGIO Cleaning Athens (Eleftherios Venizelos Intl) Planned Maint Athens (Elefthe…" at bounding box center [522, 109] width 749 height 636
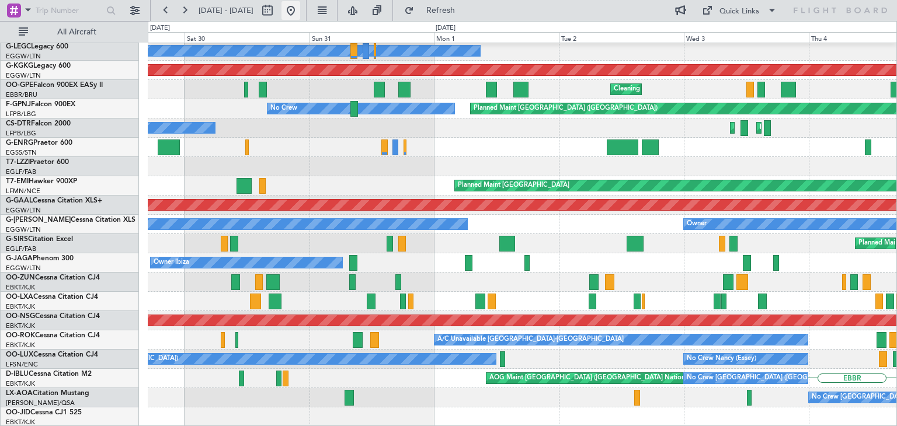
click at [300, 11] on button at bounding box center [290, 10] width 19 height 19
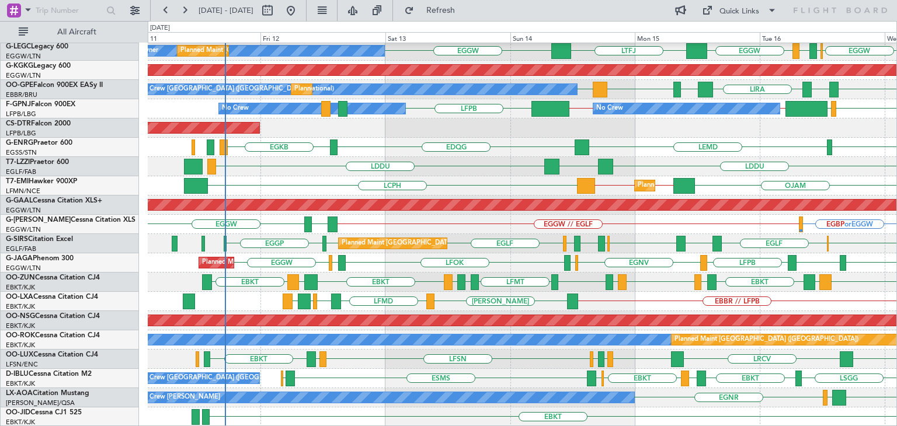
click at [504, 197] on div "Planned Maint Dusseldorf" at bounding box center [522, 205] width 749 height 19
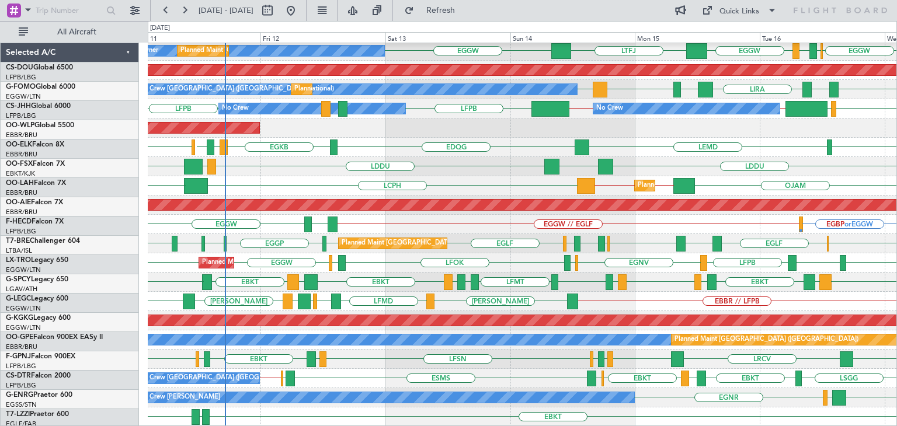
scroll to position [252, 0]
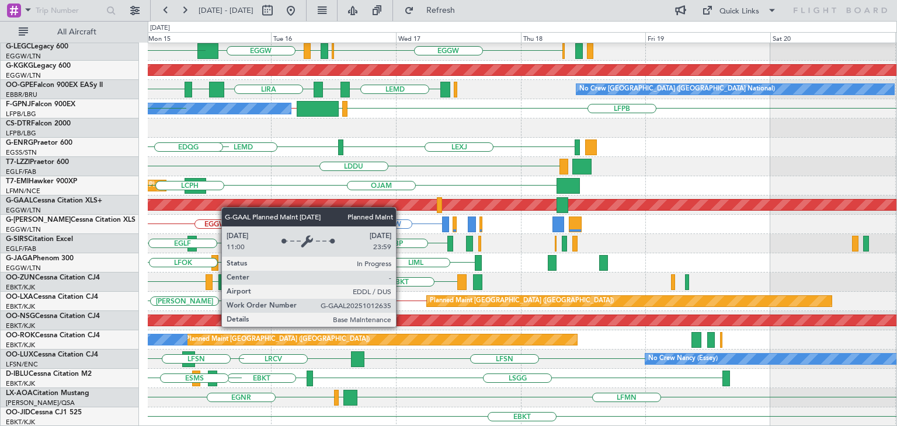
click at [116, 203] on div "HESX EDDF EGGW EGWU EGPD EGGW LTFJ EGGW AOG Maint Istanbul (Ataturk) LEMD LFPB …" at bounding box center [448, 223] width 897 height 405
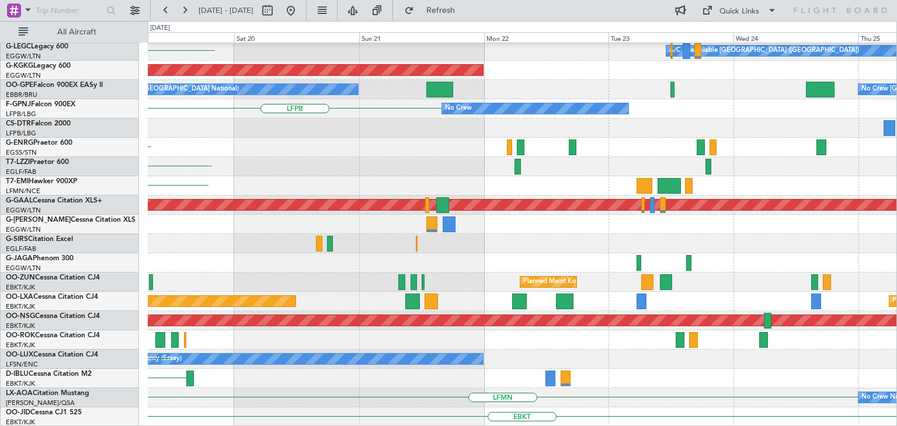
click at [106, 176] on div "HESX A/C Unavailable London (Luton) EGGW AOG Maint Istanbul (Ataturk) No Crew B…" at bounding box center [448, 223] width 897 height 405
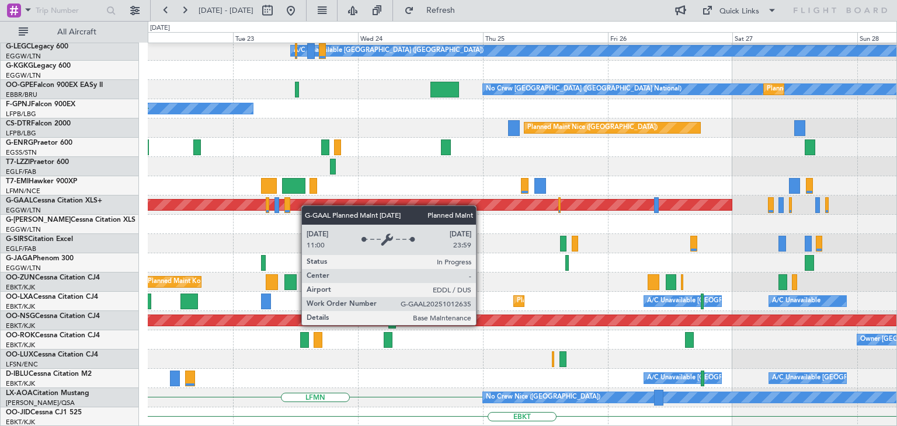
click at [196, 201] on div "A/C Unavailable London (Luton) AOG Maint Istanbul (Ataturk) No Crew Brussels (B…" at bounding box center [522, 109] width 749 height 636
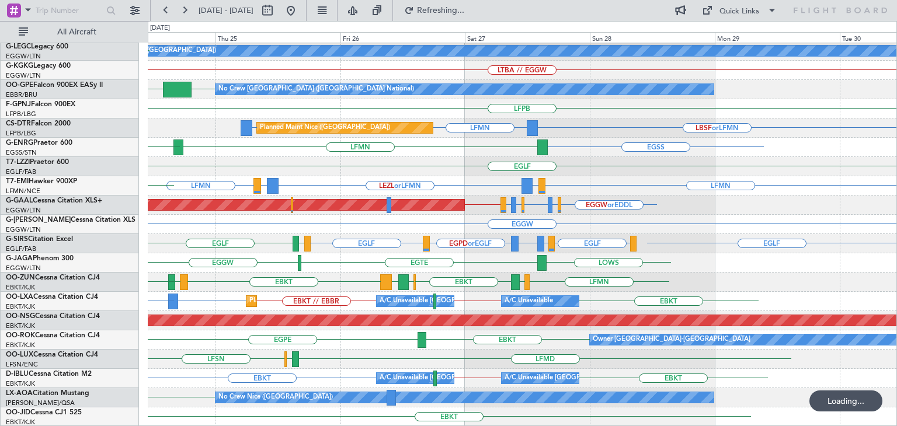
click at [326, 222] on div "LGIO // LGAV A/C Unavailable London (Luton) EGGW LTBA // EGGW EBBR OEAO Planned…" at bounding box center [522, 109] width 749 height 636
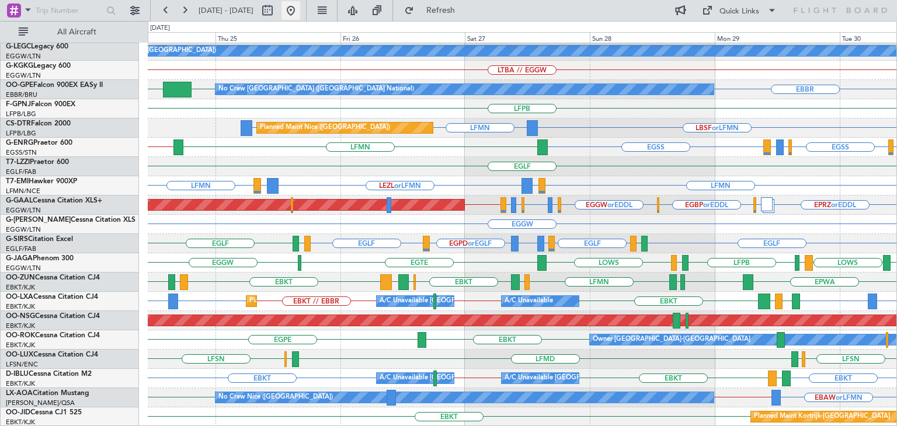
click at [300, 13] on button at bounding box center [290, 10] width 19 height 19
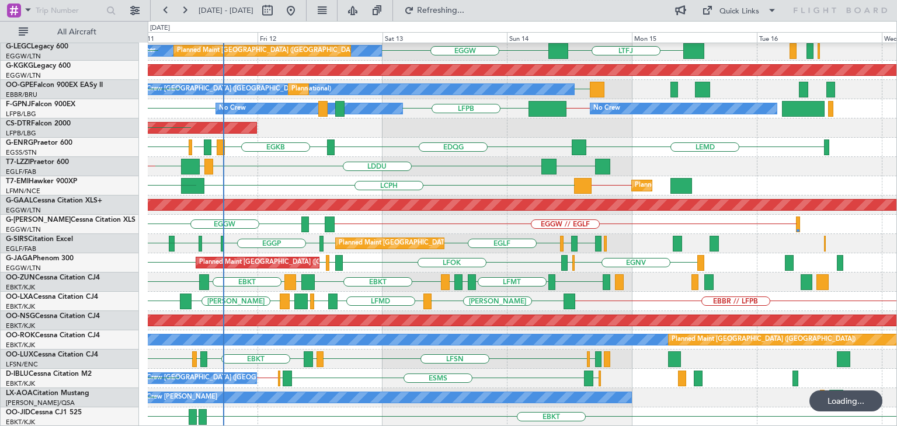
click at [224, 163] on div "HESX EDDF LGMK LGAV Unplanned Maint Athens (Eleftherios Venizelos Intl) EGGW LT…" at bounding box center [522, 109] width 749 height 636
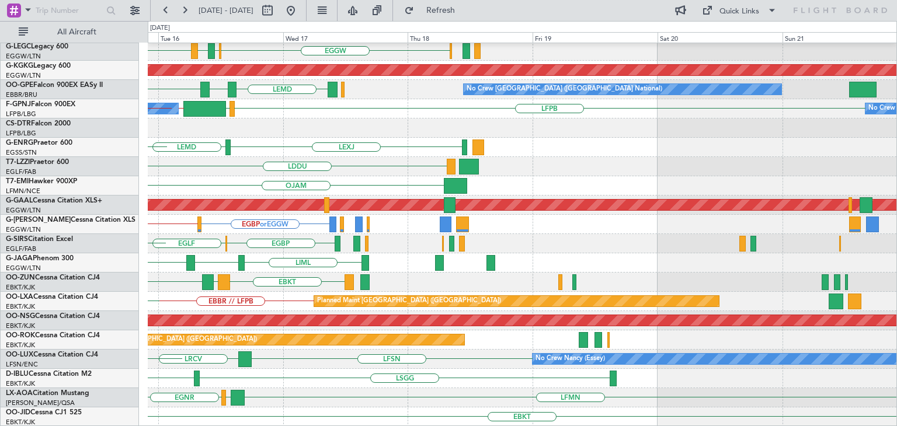
click at [163, 211] on div "HESX EGGW EGWU EGPD EGGW LTFJ AOG Maint Istanbul (Ataturk) LEMD LFPB LIRA No Cr…" at bounding box center [522, 109] width 749 height 636
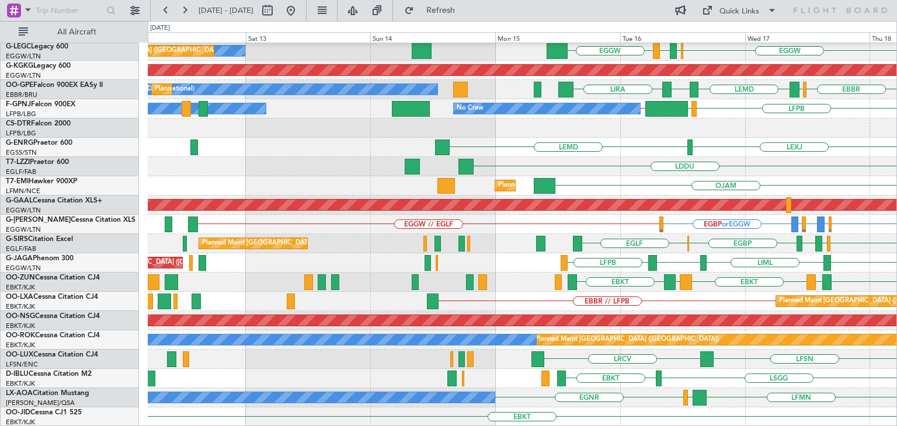
click at [877, 312] on div "HESX EGGW EGWU EGPD EGGW Owner Planned Maint London (Luton) EGLF EGPD EGGW AOG …" at bounding box center [522, 109] width 749 height 636
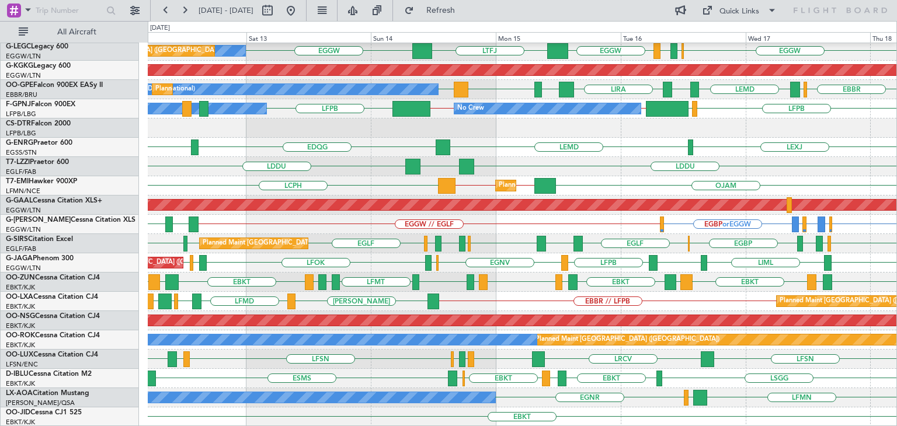
click at [142, 323] on div "HESX EDDF Owner Planned Maint London (Luton) EGGW EGWU EGPD EGGW LTFJ EGGW AOG …" at bounding box center [448, 223] width 897 height 405
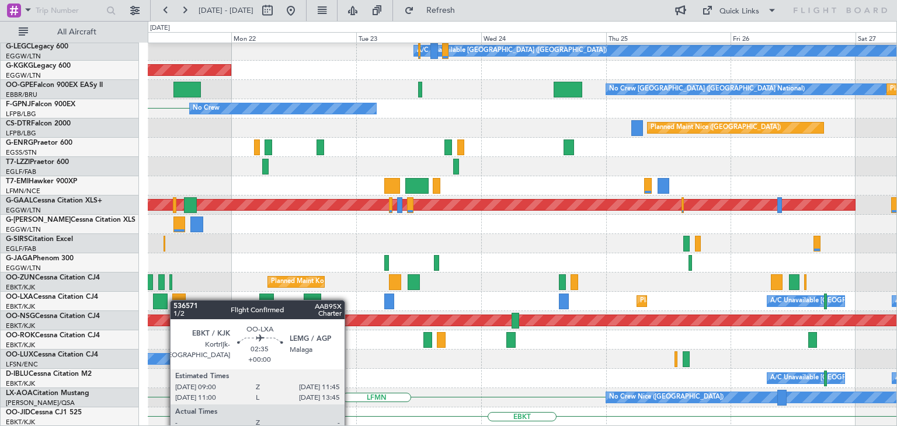
click at [161, 300] on div "HESX A/C Unavailable London (Luton) AOG Maint Istanbul (Ataturk) No Crew Brusse…" at bounding box center [522, 109] width 749 height 636
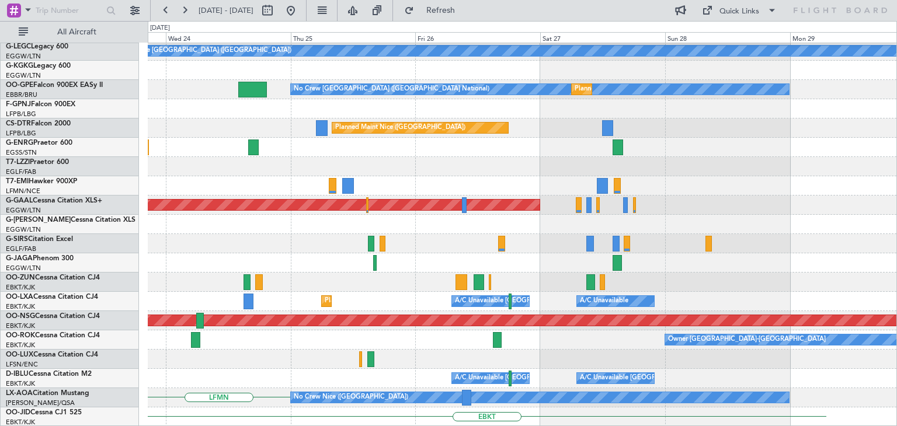
click at [161, 304] on div "A/C Unavailable London (Luton) No Crew Brussels (Brussels National) Planned Mai…" at bounding box center [522, 109] width 749 height 636
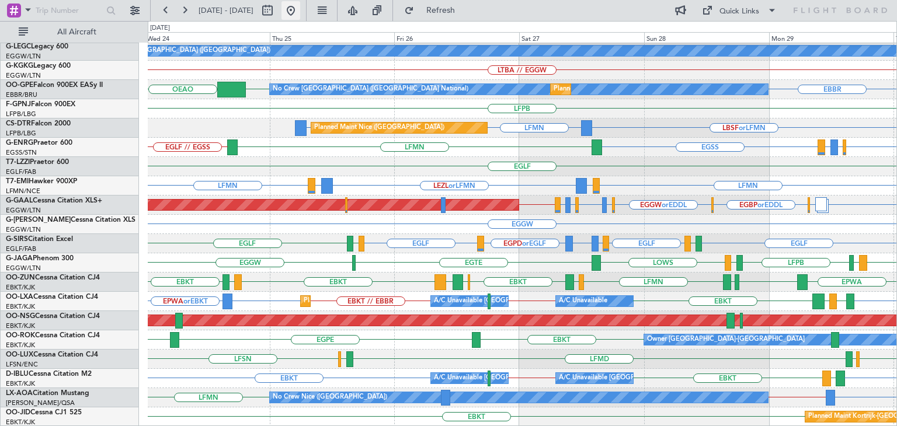
click at [300, 5] on button at bounding box center [290, 10] width 19 height 19
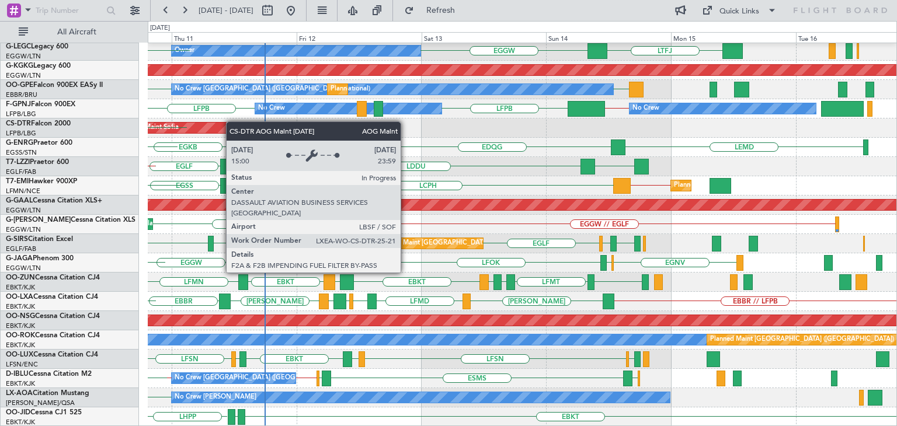
click at [215, 124] on div "AOG Maint Sofia LTBS Planned Maint Mugla (Dalaman) LBSF LYBE LBSF LTBS" at bounding box center [522, 128] width 749 height 19
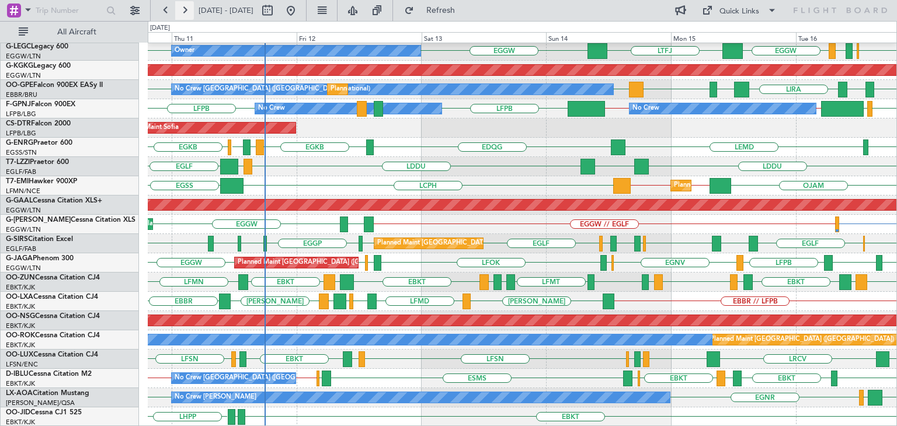
click at [185, 13] on button at bounding box center [184, 10] width 19 height 19
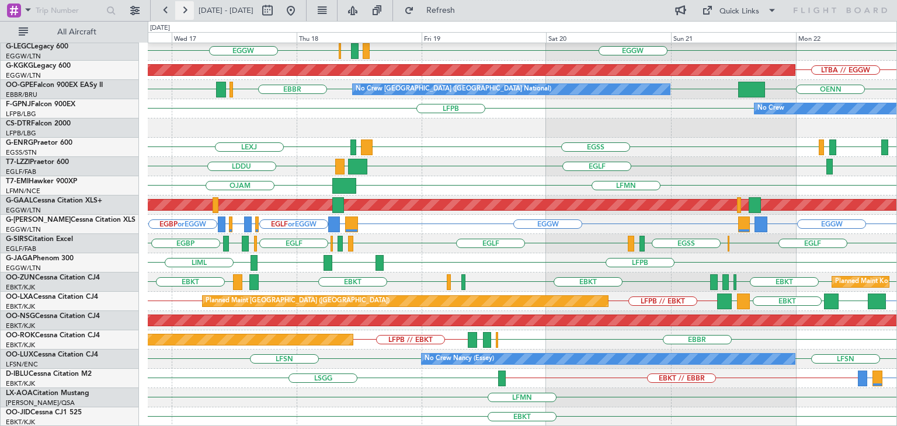
click at [185, 13] on button at bounding box center [184, 10] width 19 height 19
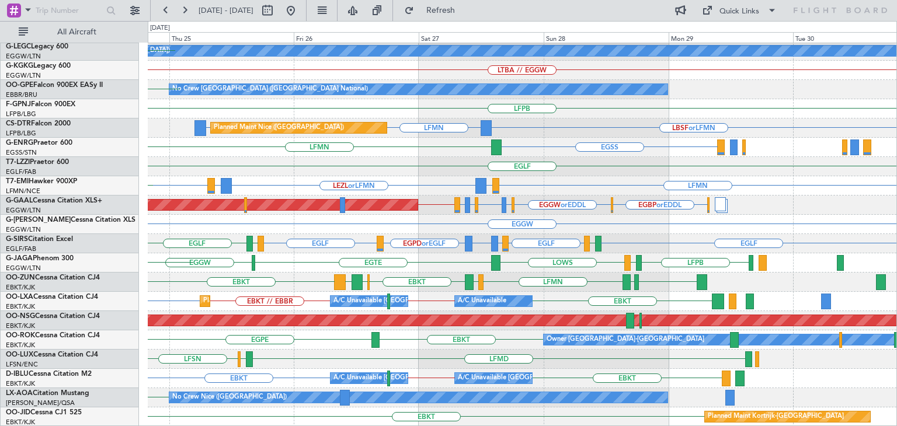
click at [471, 309] on div "LGIO // LGAV A/C Unavailable London (Luton) EGGW LTBA // EGGW EBBR Planned Main…" at bounding box center [522, 109] width 749 height 636
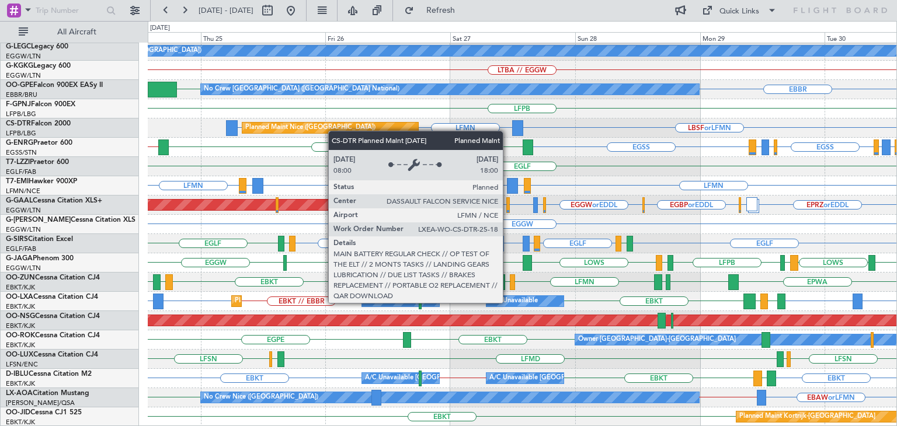
click at [354, 127] on div "Planned Maint Nice (Côte d'Azur Airport) LBSF or LFMN LFMN LFMN*" at bounding box center [522, 128] width 749 height 19
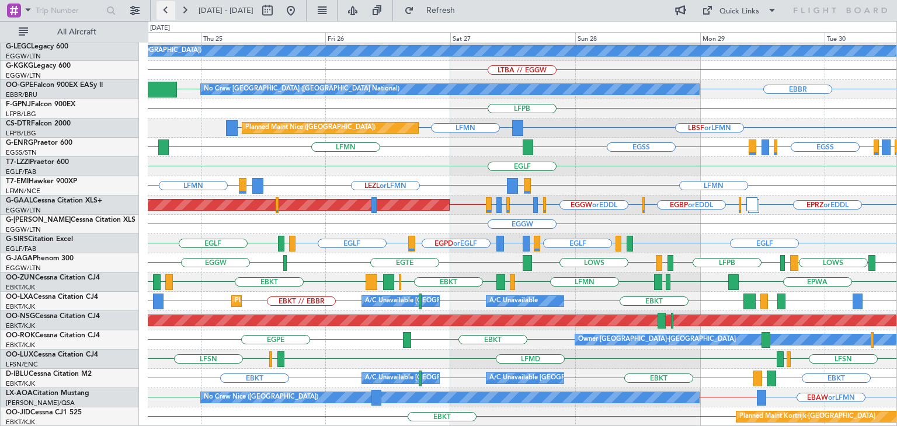
click at [167, 8] on button at bounding box center [165, 10] width 19 height 19
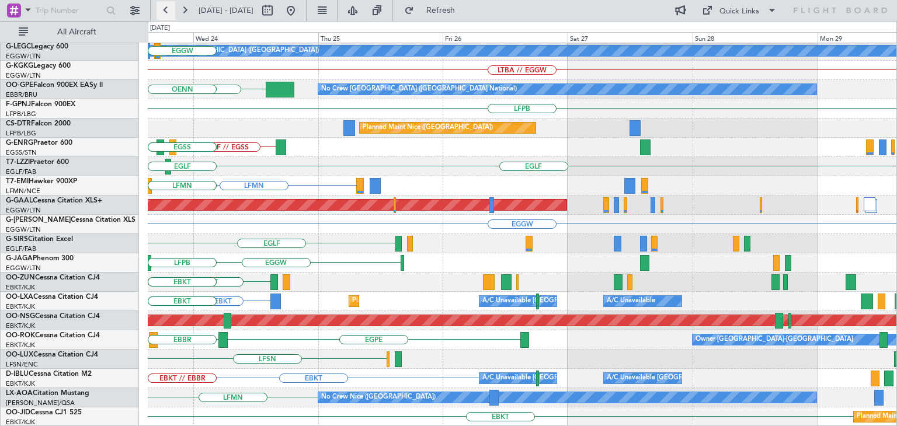
click at [167, 8] on button at bounding box center [165, 10] width 19 height 19
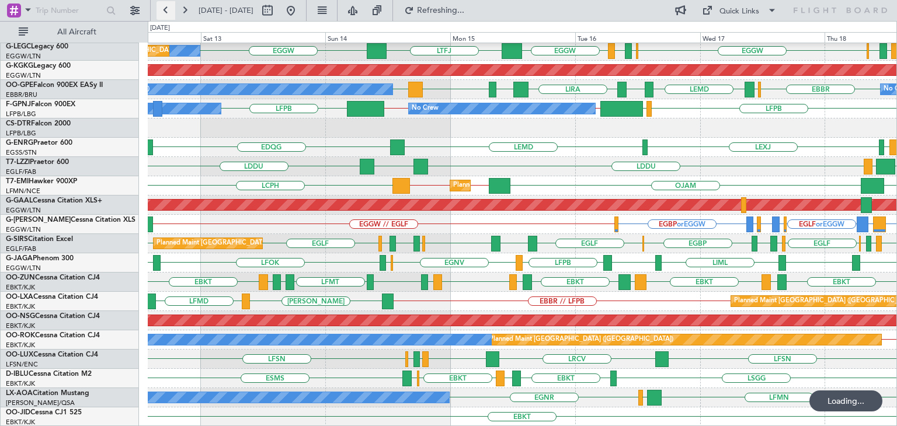
click at [167, 8] on button at bounding box center [165, 10] width 19 height 19
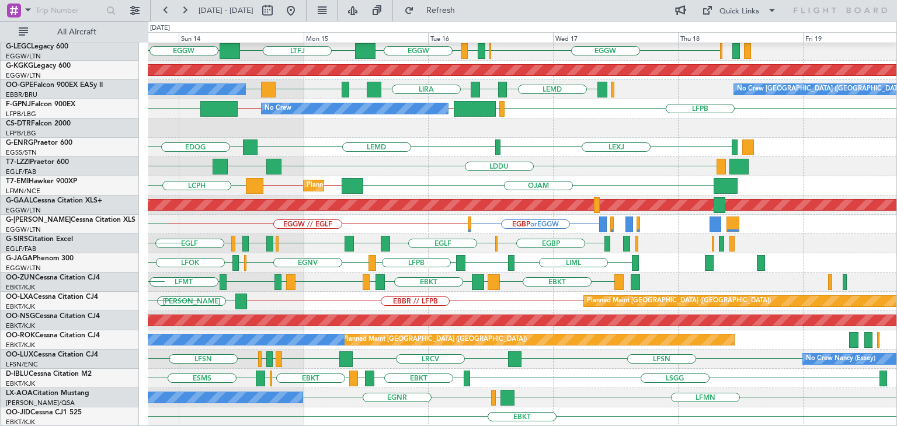
click at [120, 321] on div "HESX EDDF EGGW EGWU EGPD EGGW LTFJ EGGW Owner Planned Maint London (Luton) AOG …" at bounding box center [448, 223] width 897 height 405
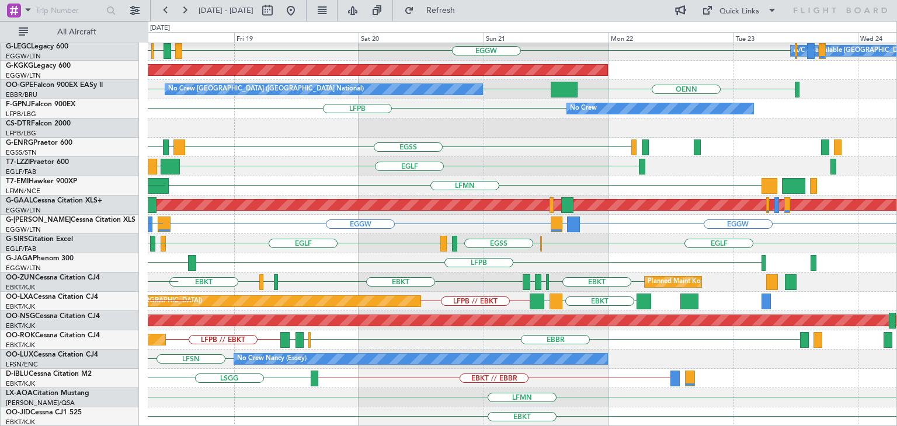
click at [290, 379] on div "EBKT // EBBR LSGG" at bounding box center [522, 378] width 749 height 19
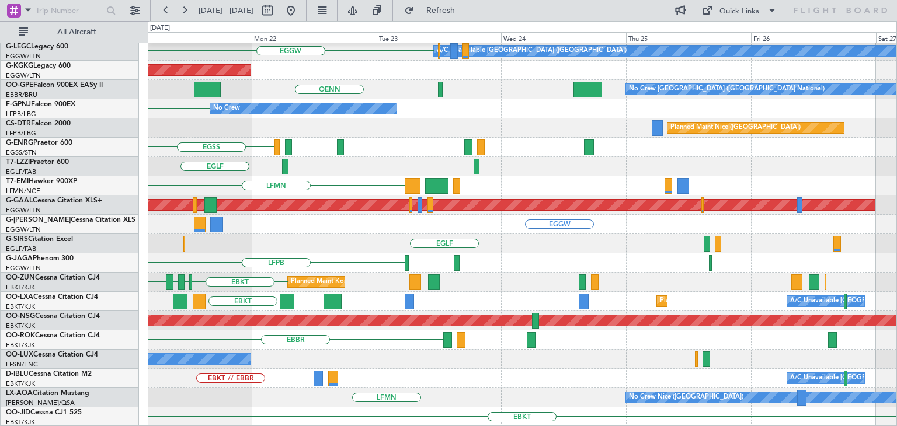
click at [223, 409] on div "EBKT" at bounding box center [522, 417] width 749 height 19
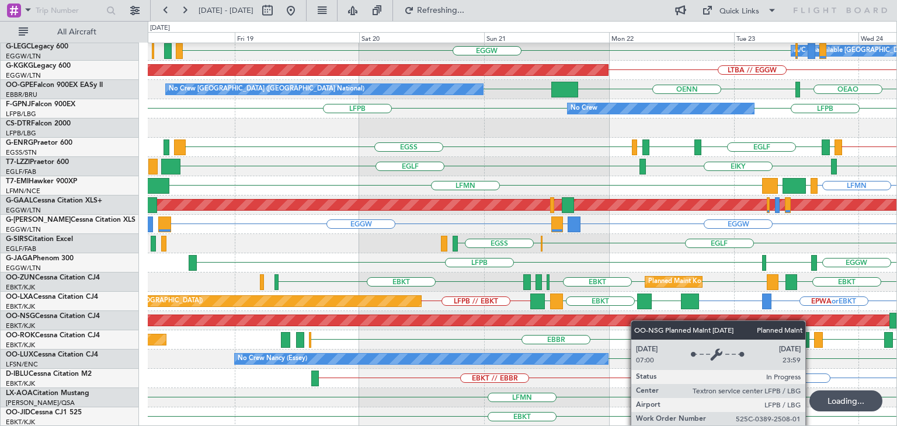
click at [684, 333] on div "LGIO // LGAV A/C Unavailable London (Luton) EGGW AOG Maint Istanbul (Ataturk) L…" at bounding box center [522, 109] width 749 height 636
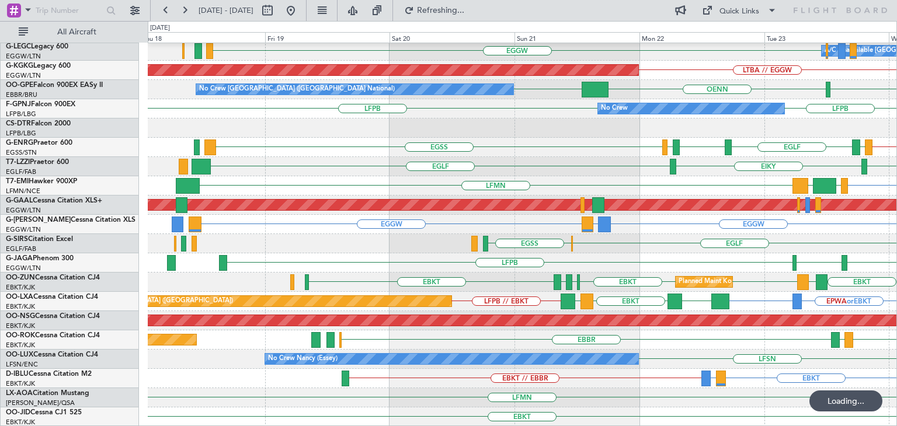
click at [691, 350] on div "LFSN No Crew Nancy (Essey)" at bounding box center [522, 359] width 749 height 19
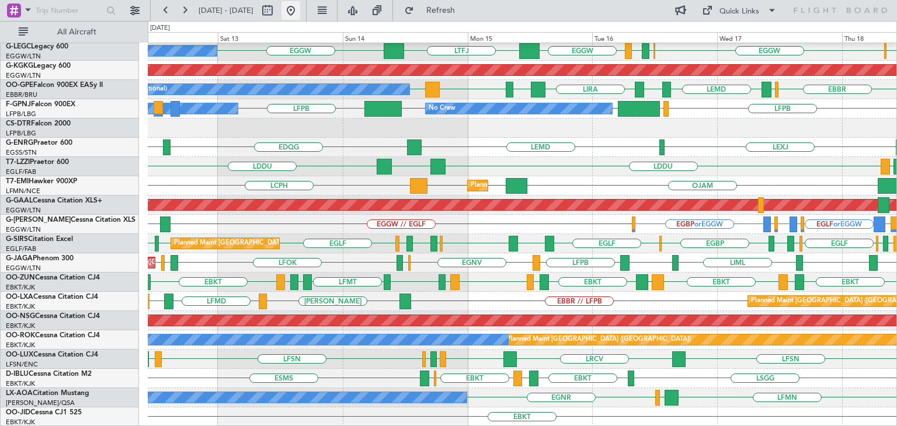
click at [300, 10] on button at bounding box center [290, 10] width 19 height 19
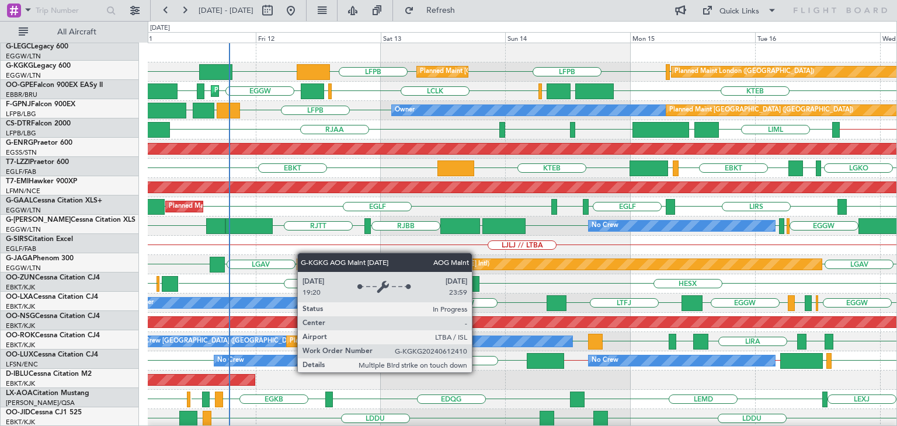
scroll to position [0, 0]
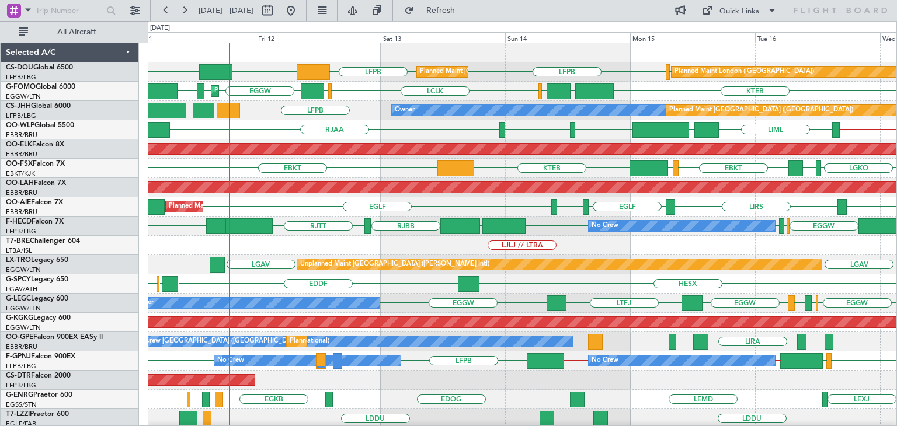
click at [303, 253] on div "LJLJ // LTBA" at bounding box center [522, 245] width 749 height 19
